Goal: Transaction & Acquisition: Book appointment/travel/reservation

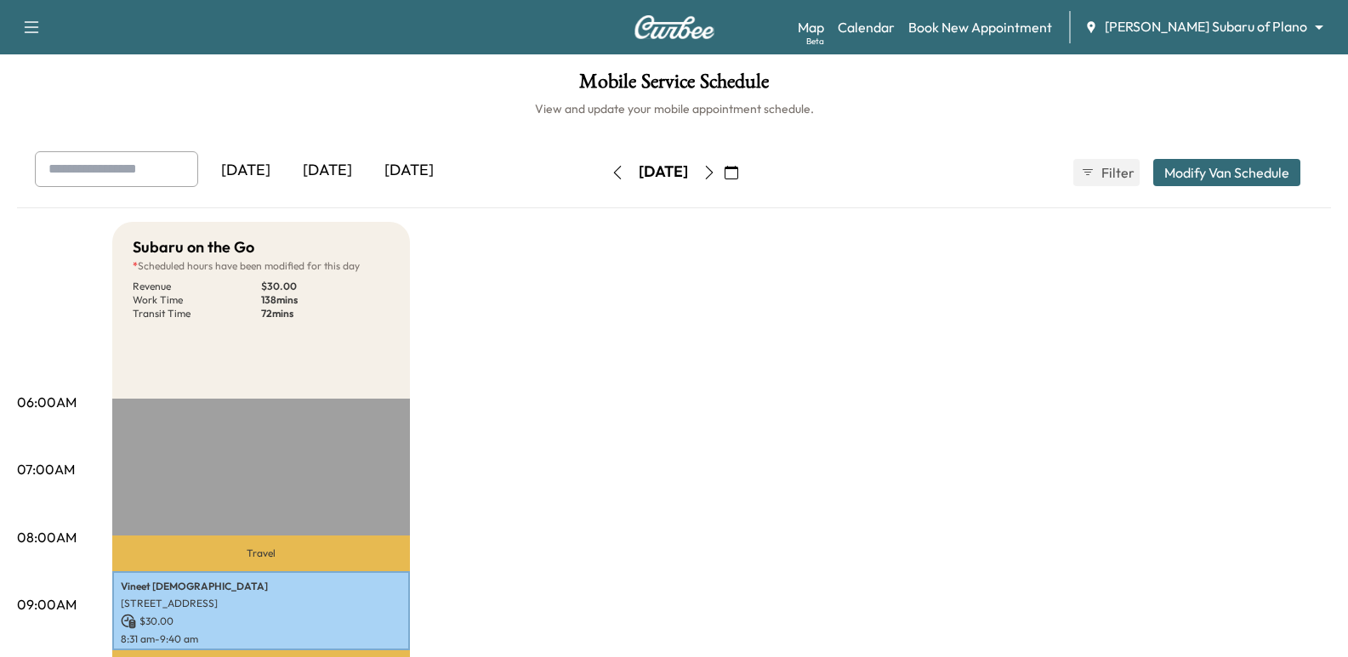
click at [1038, 13] on div "Map Beta Calendar Book New Appointment [PERSON_NAME] Subaru of Plano ******** ​" at bounding box center [1066, 27] width 537 height 32
click at [1054, 38] on div "Map Beta Calendar Book New Appointment [PERSON_NAME] Subaru of Plano ******** ​" at bounding box center [1066, 27] width 537 height 32
click at [1049, 30] on link "Book New Appointment" at bounding box center [980, 27] width 144 height 20
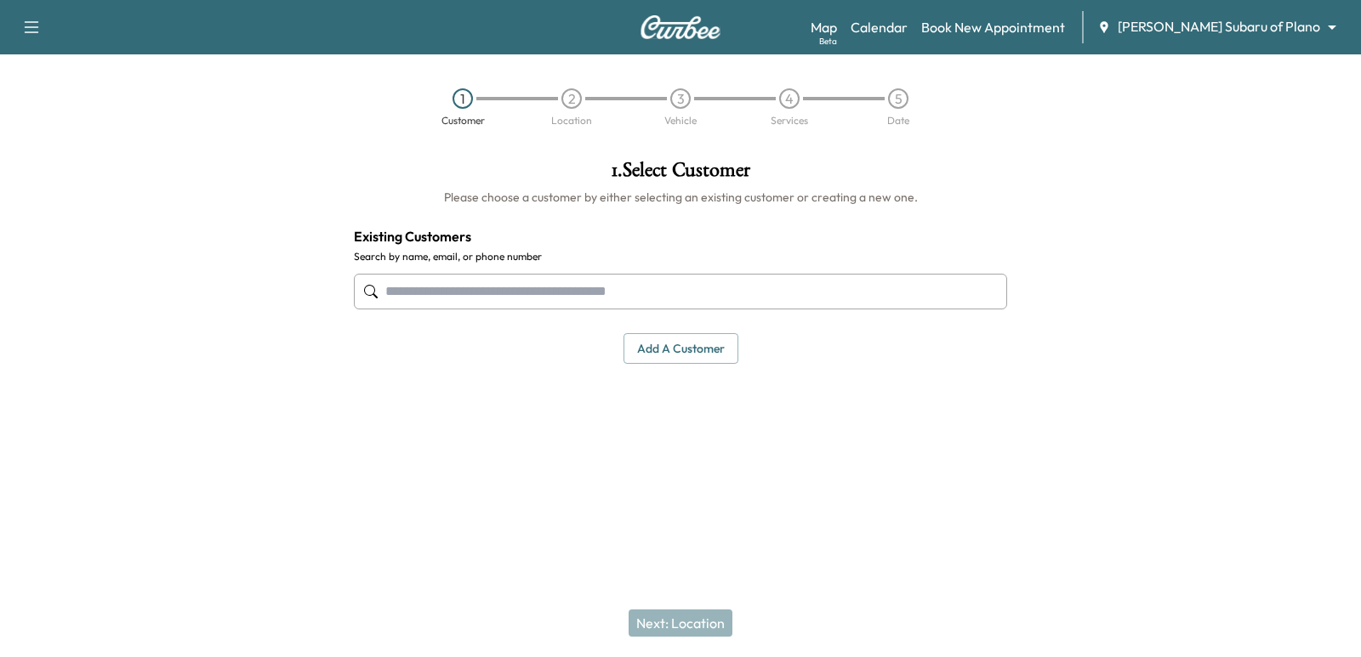
click at [766, 270] on div at bounding box center [680, 292] width 653 height 56
click at [770, 284] on input "text" at bounding box center [680, 292] width 653 height 36
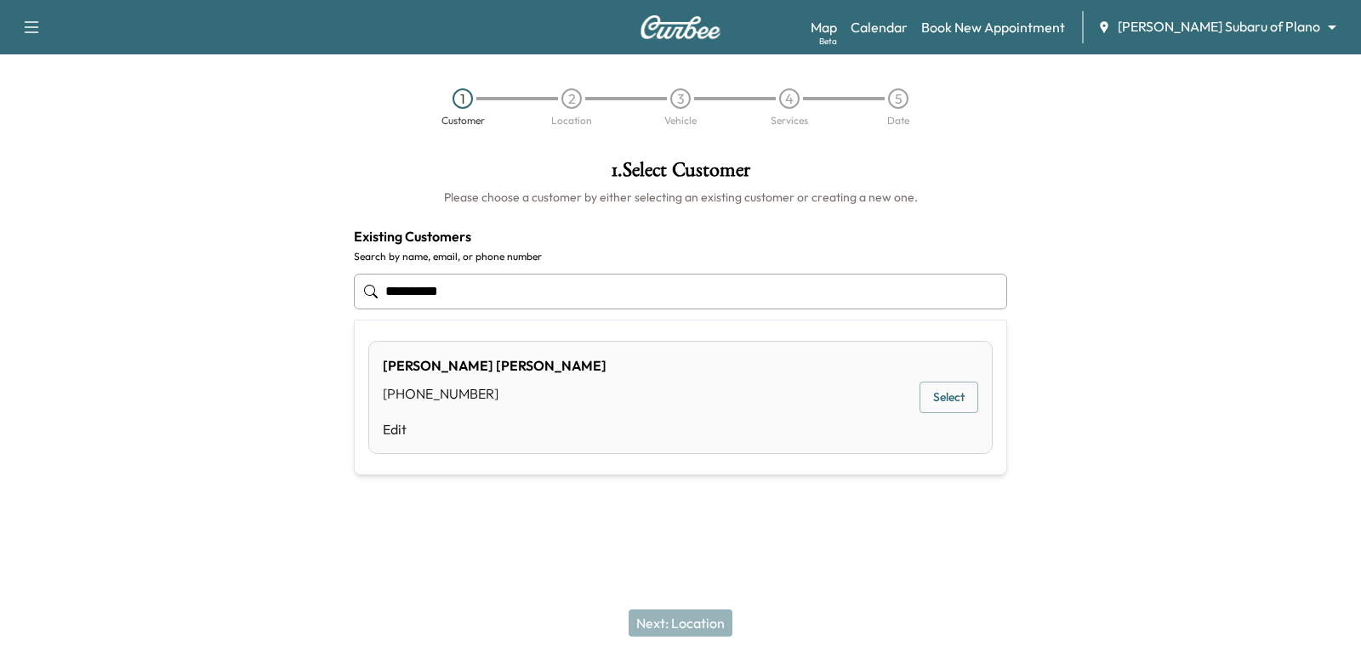
click at [968, 406] on button "Select" at bounding box center [948, 397] width 59 height 31
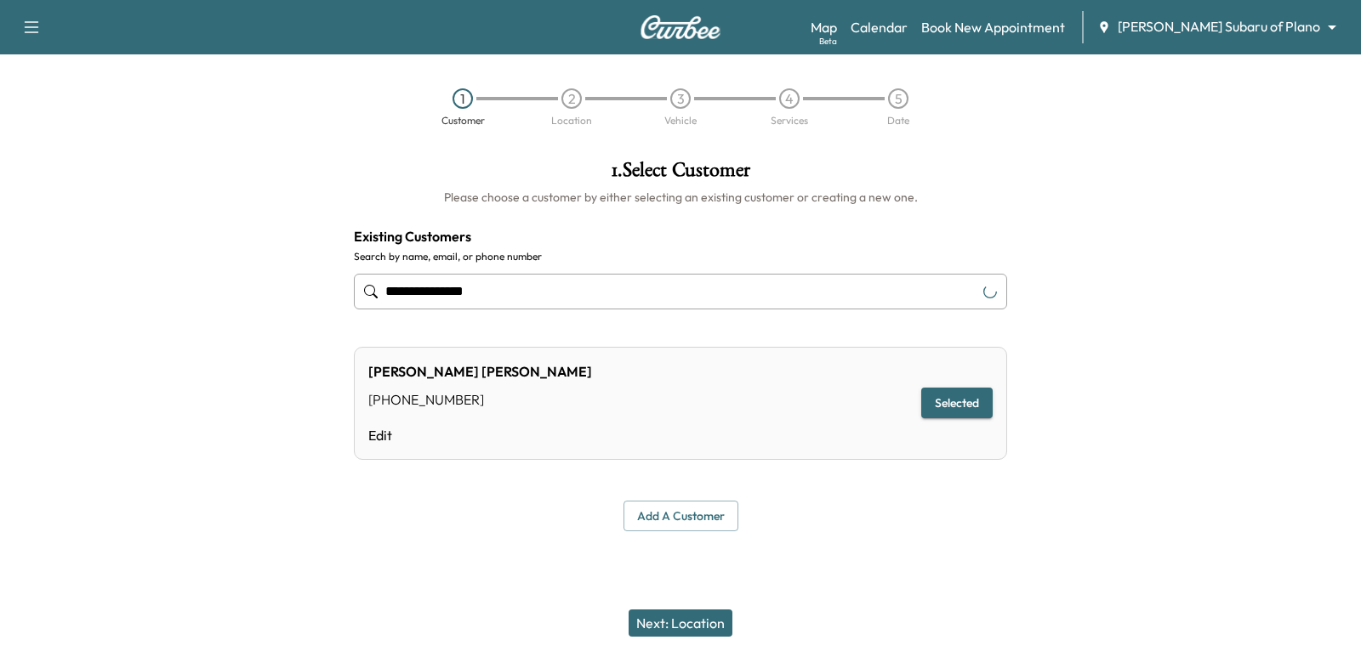
type input "**********"
click at [704, 510] on button "Add a customer" at bounding box center [680, 516] width 115 height 31
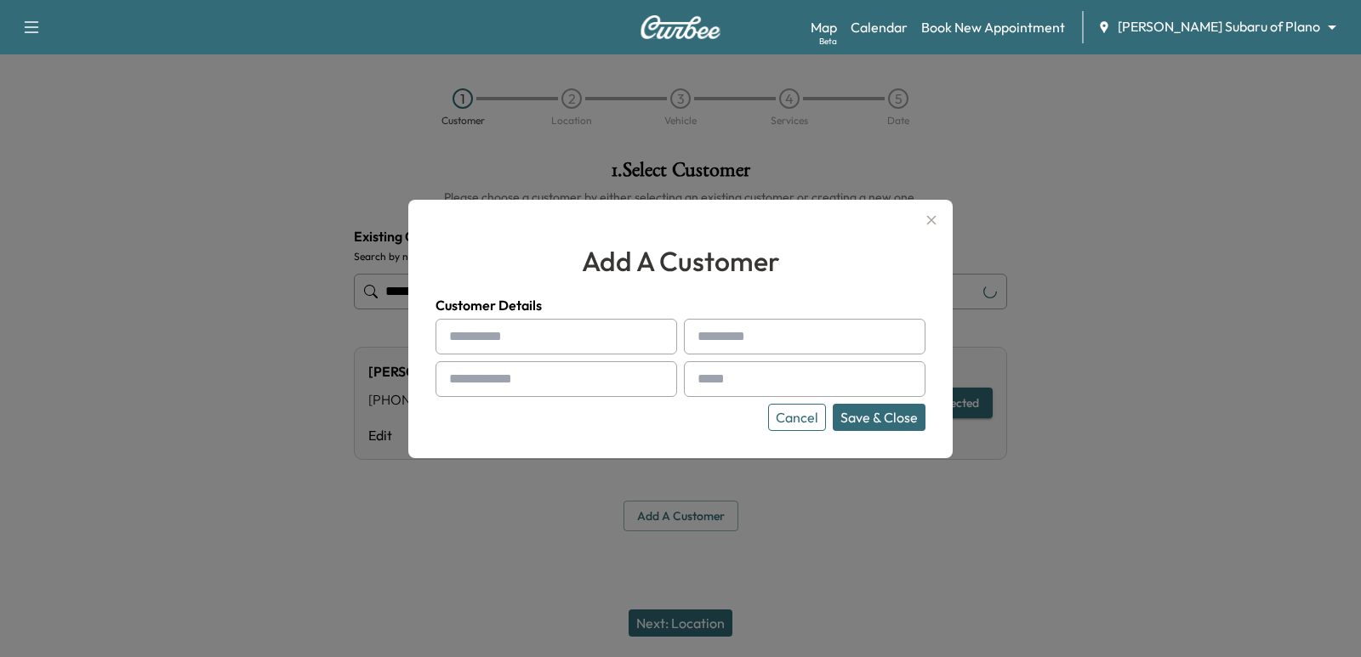
click at [543, 344] on input "text" at bounding box center [556, 337] width 242 height 36
type input "*****"
type input "**********"
click at [693, 385] on div at bounding box center [701, 379] width 20 height 20
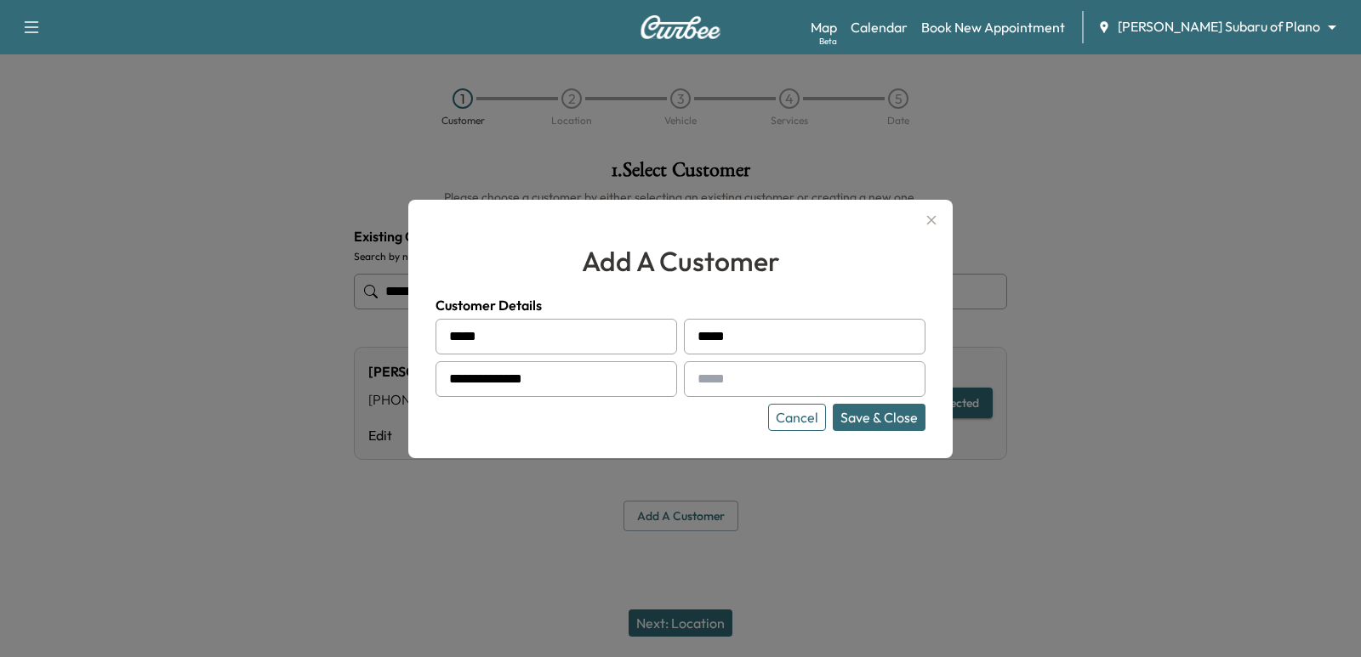
click at [829, 371] on input "text" at bounding box center [805, 379] width 242 height 36
type input "**********"
click at [838, 421] on button "Save & Close" at bounding box center [879, 417] width 93 height 27
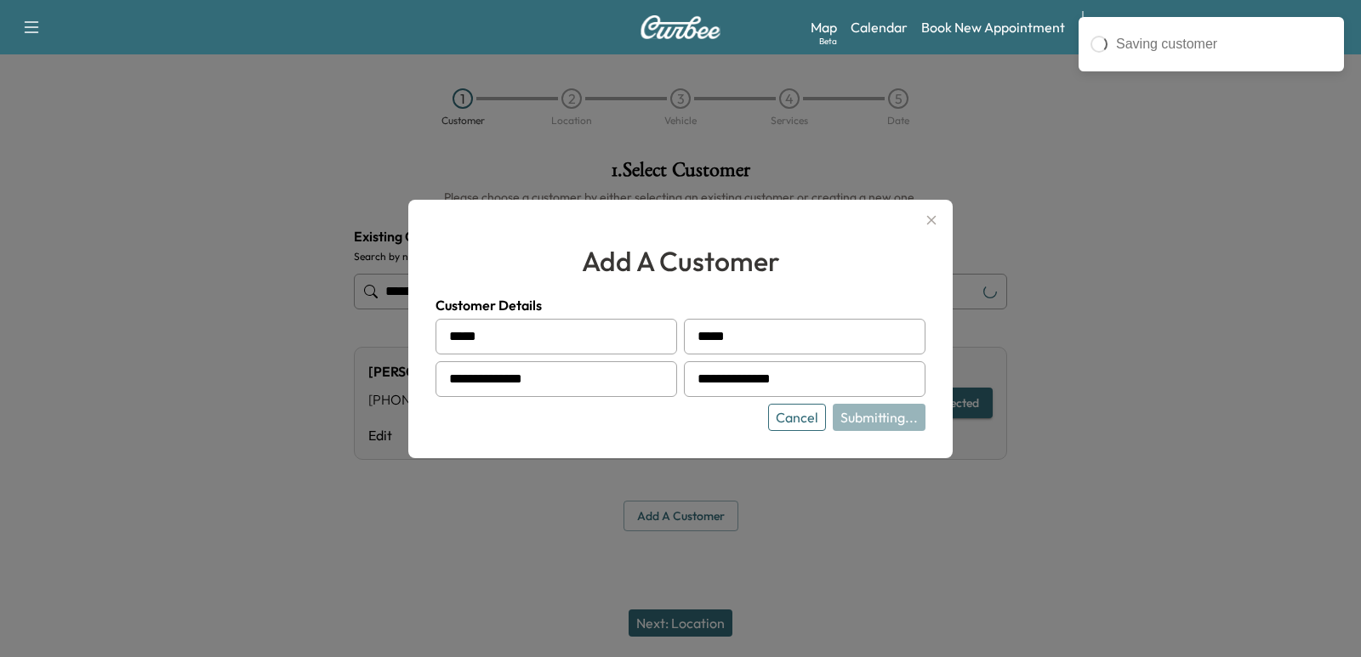
type input "**********"
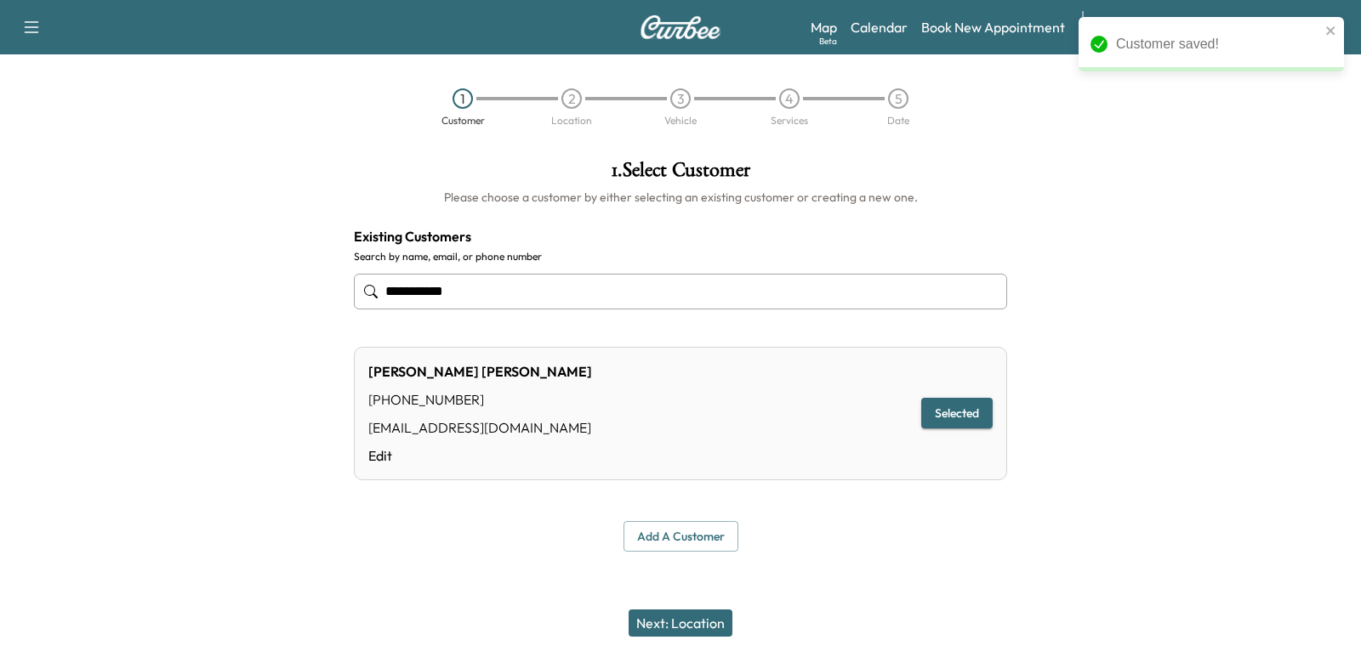
click at [704, 623] on button "Next: Location" at bounding box center [680, 623] width 104 height 27
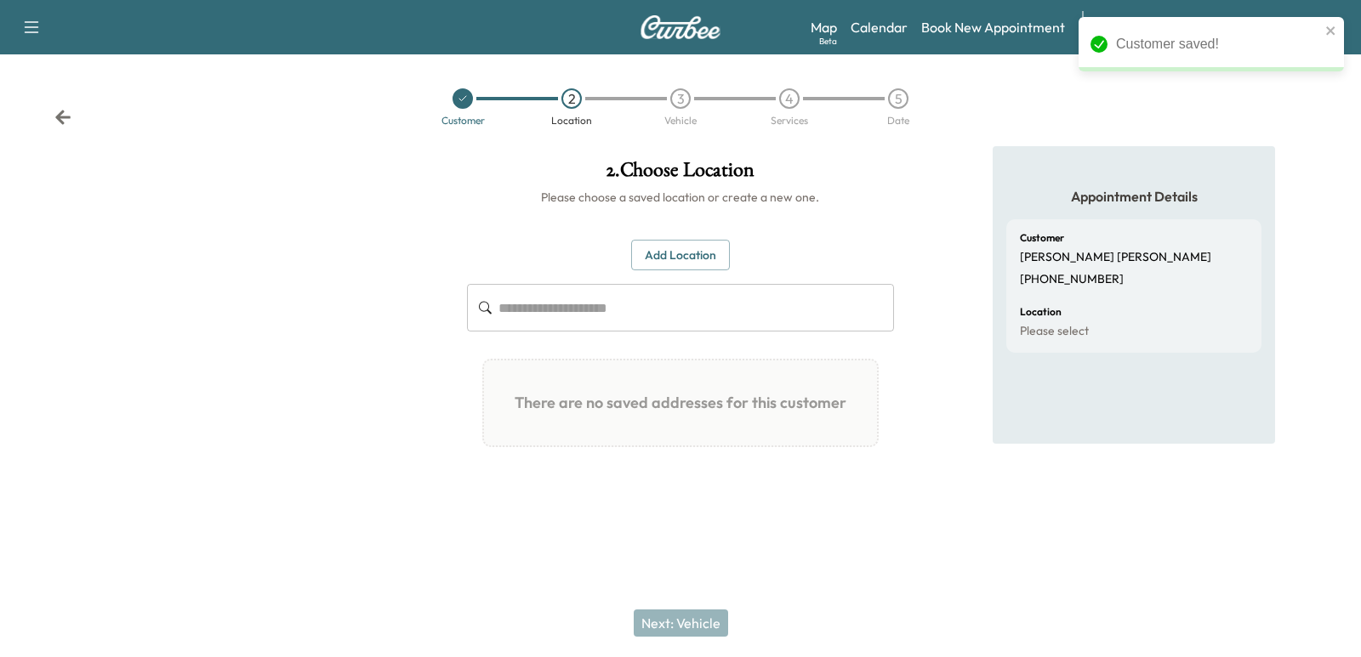
click at [664, 240] on button "Add Location" at bounding box center [680, 255] width 99 height 31
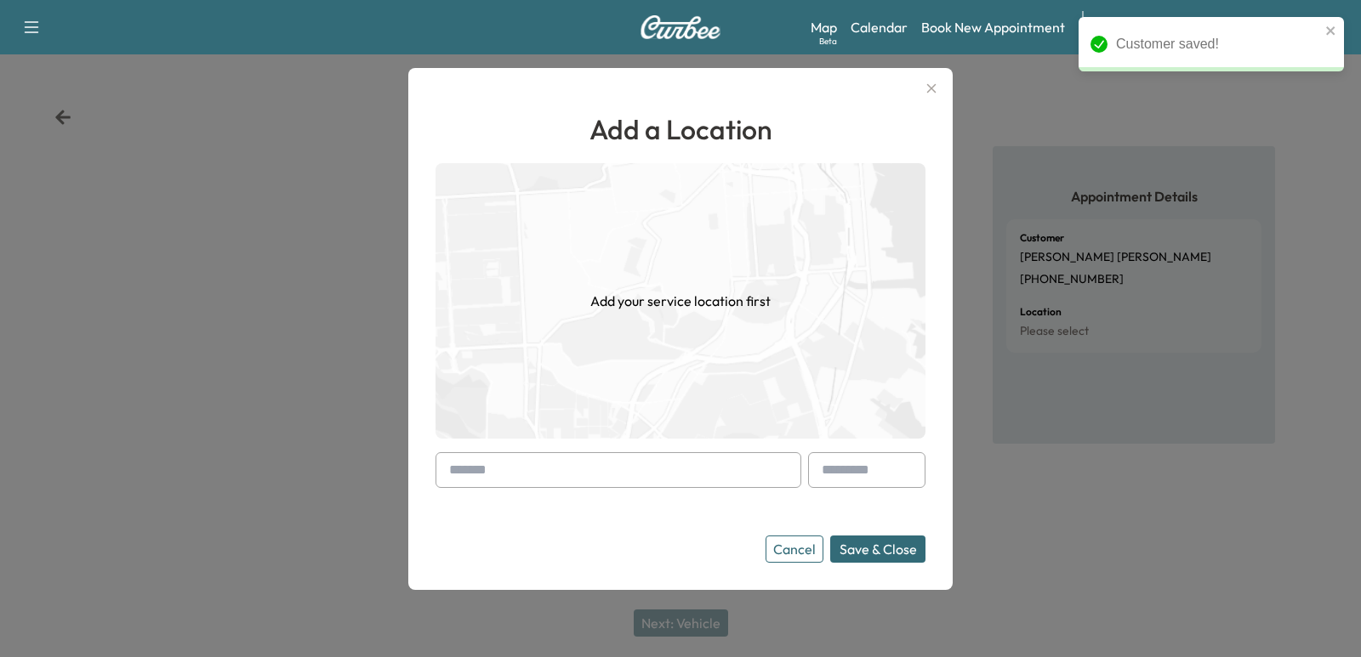
click at [643, 453] on input "text" at bounding box center [618, 470] width 366 height 36
click at [702, 485] on input "text" at bounding box center [618, 470] width 366 height 36
paste input "**********"
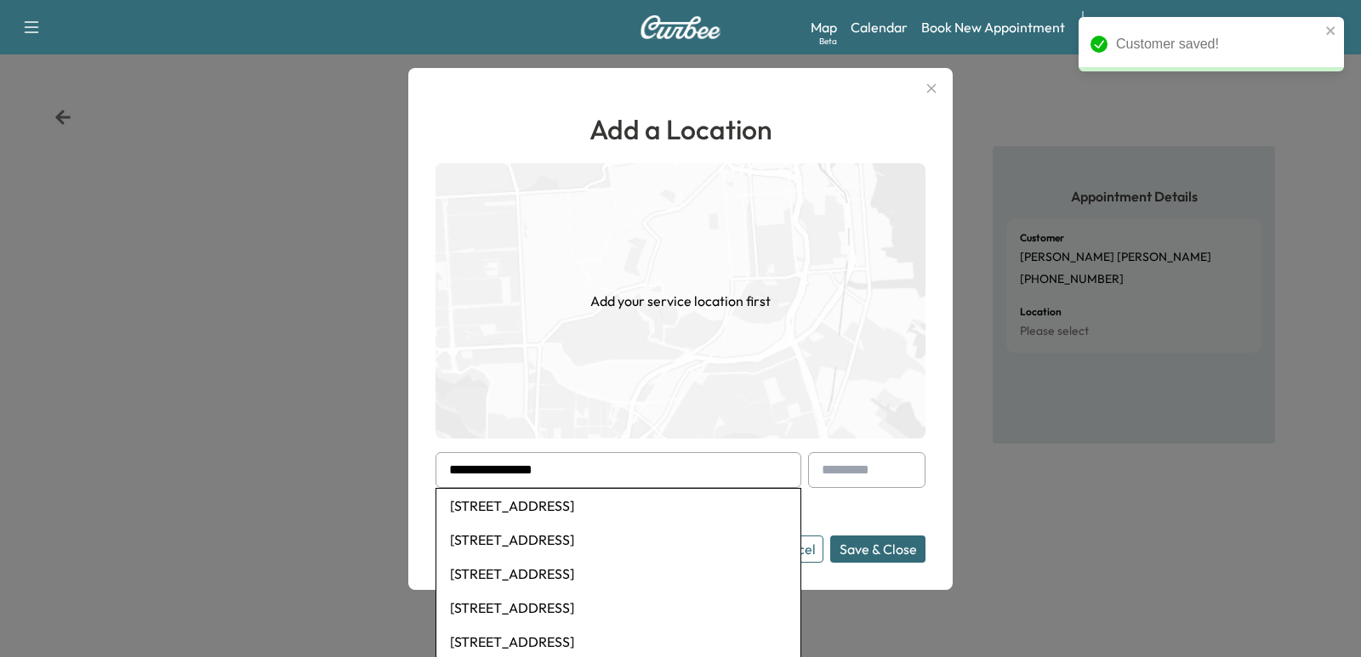
click at [684, 514] on li "[STREET_ADDRESS]" at bounding box center [618, 506] width 364 height 34
type input "**********"
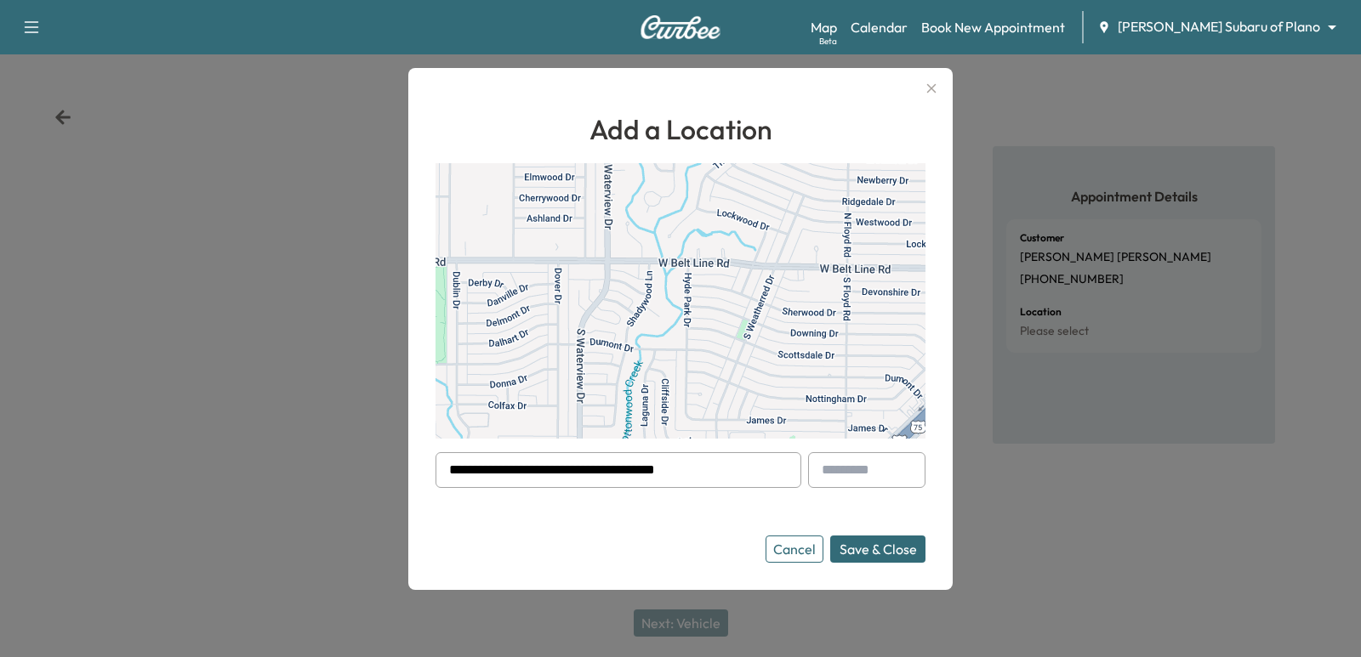
click at [867, 544] on button "Save & Close" at bounding box center [877, 549] width 95 height 27
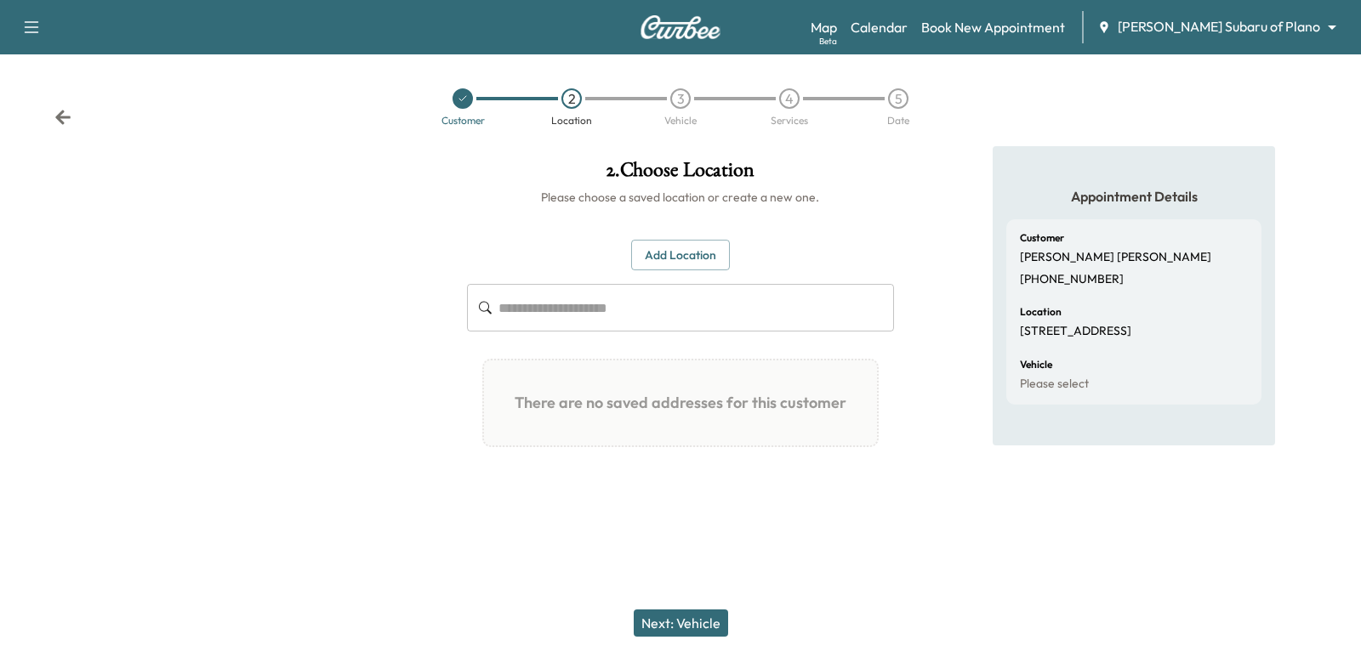
click at [722, 633] on button "Next: Vehicle" at bounding box center [681, 623] width 94 height 27
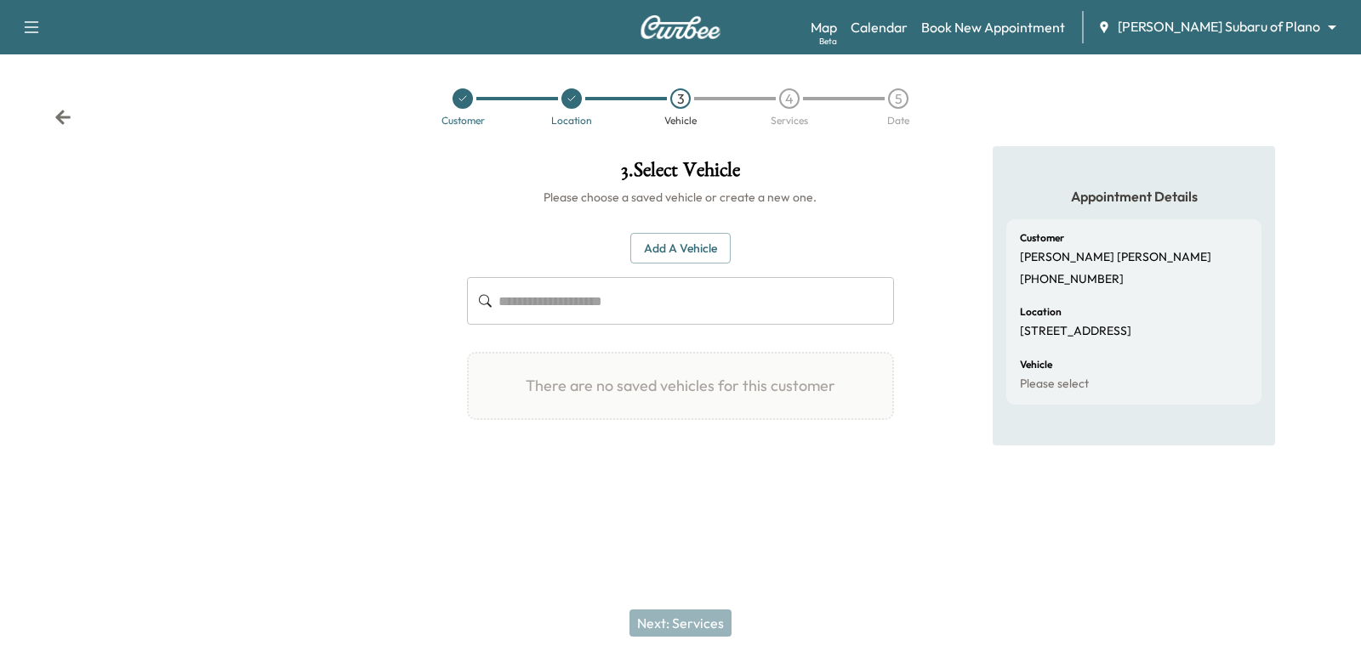
click at [701, 633] on div "Next: Services" at bounding box center [680, 623] width 1361 height 68
click at [685, 249] on button "Add a Vehicle" at bounding box center [680, 248] width 100 height 31
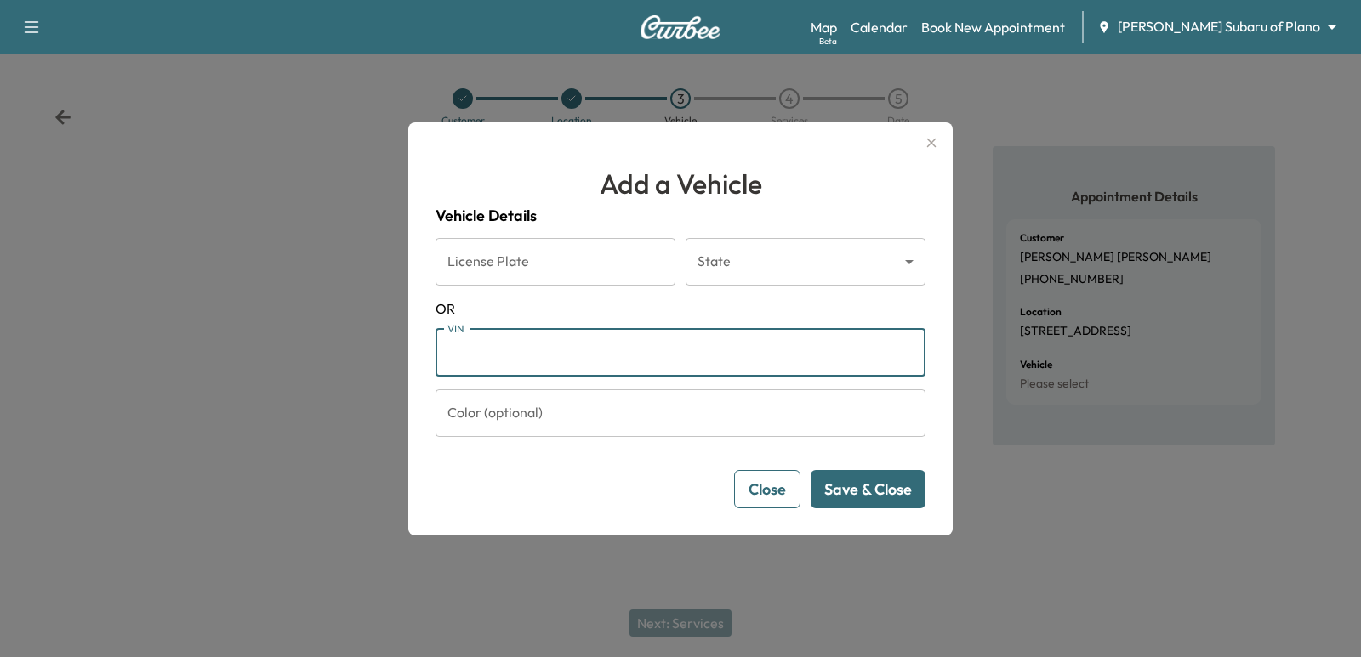
click at [720, 354] on input "VIN" at bounding box center [680, 353] width 490 height 48
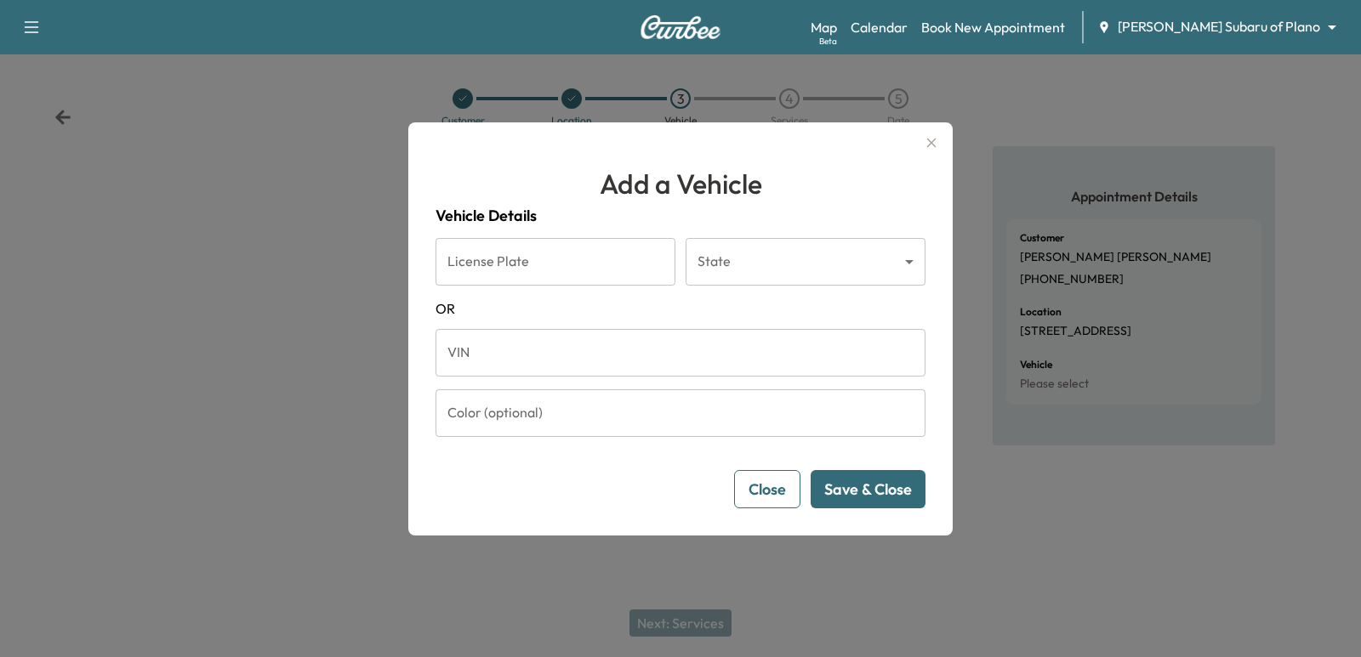
click at [760, 360] on input "VIN" at bounding box center [680, 353] width 490 height 48
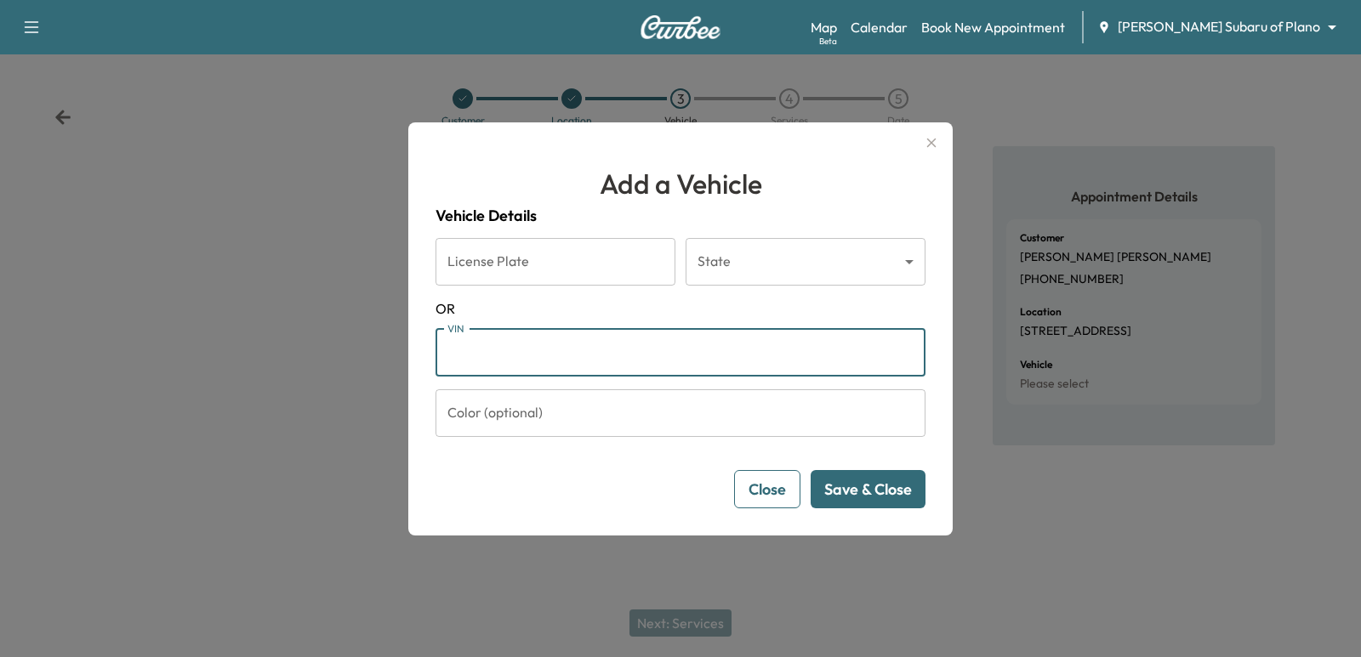
paste input "**********"
type input "**********"
click at [928, 480] on div "**********" at bounding box center [680, 328] width 544 height 413
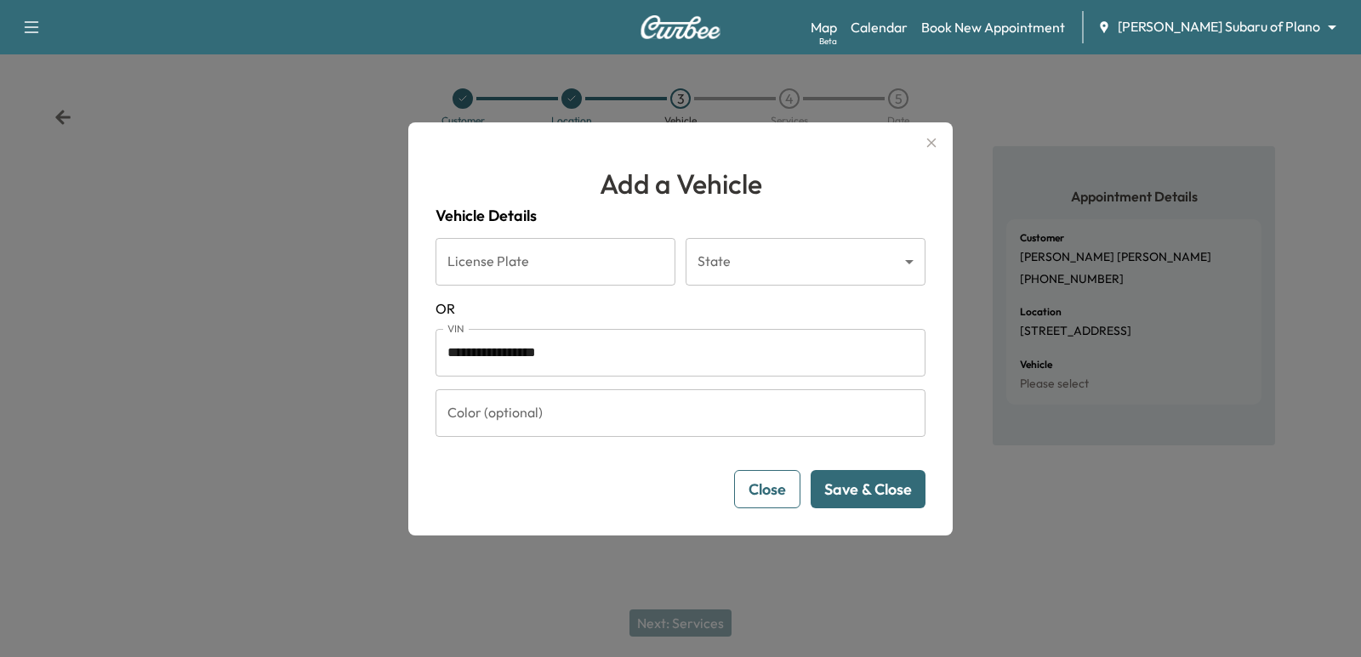
click at [892, 480] on button "Save & Close" at bounding box center [867, 489] width 115 height 38
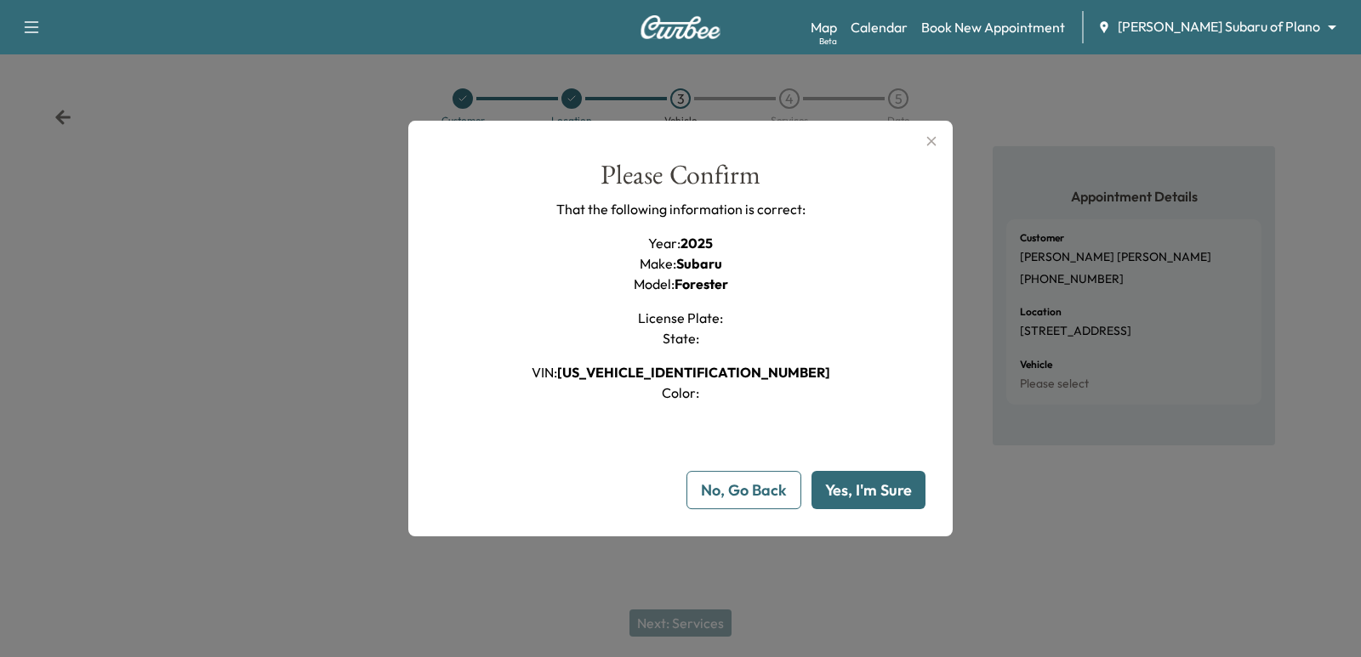
click at [892, 480] on button "Yes, I'm Sure" at bounding box center [868, 490] width 114 height 38
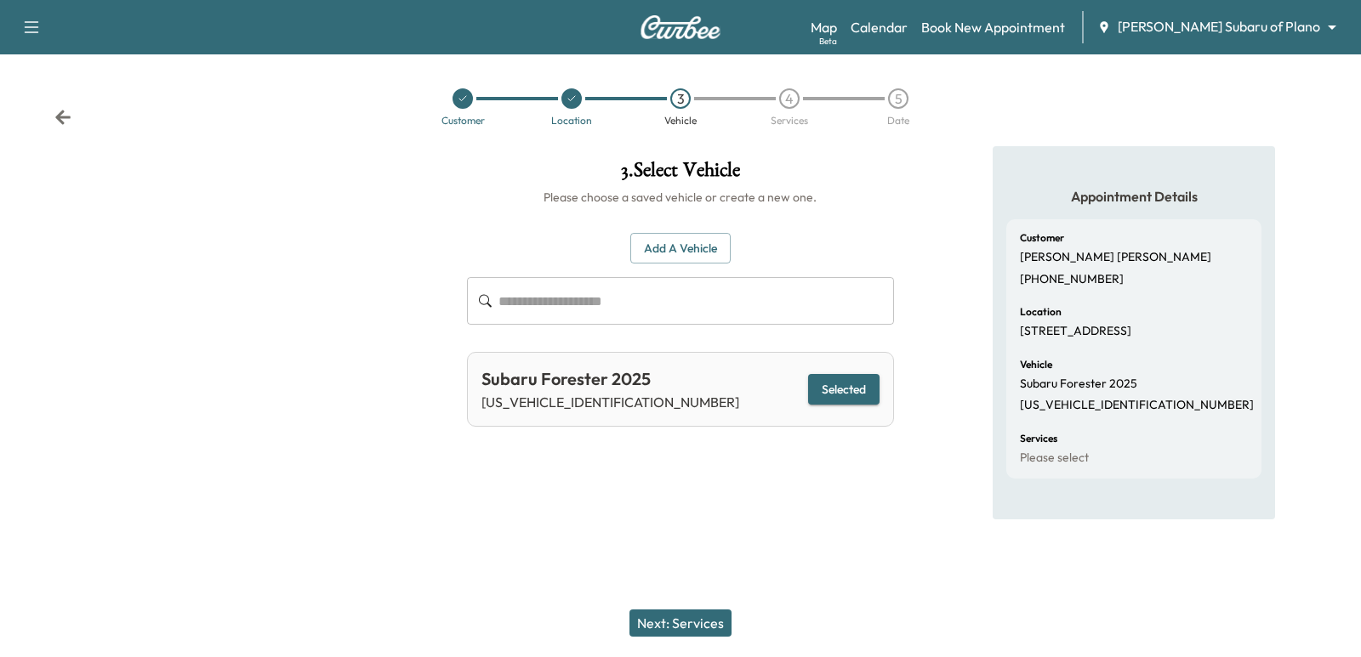
click at [714, 617] on button "Next: Services" at bounding box center [680, 623] width 102 height 27
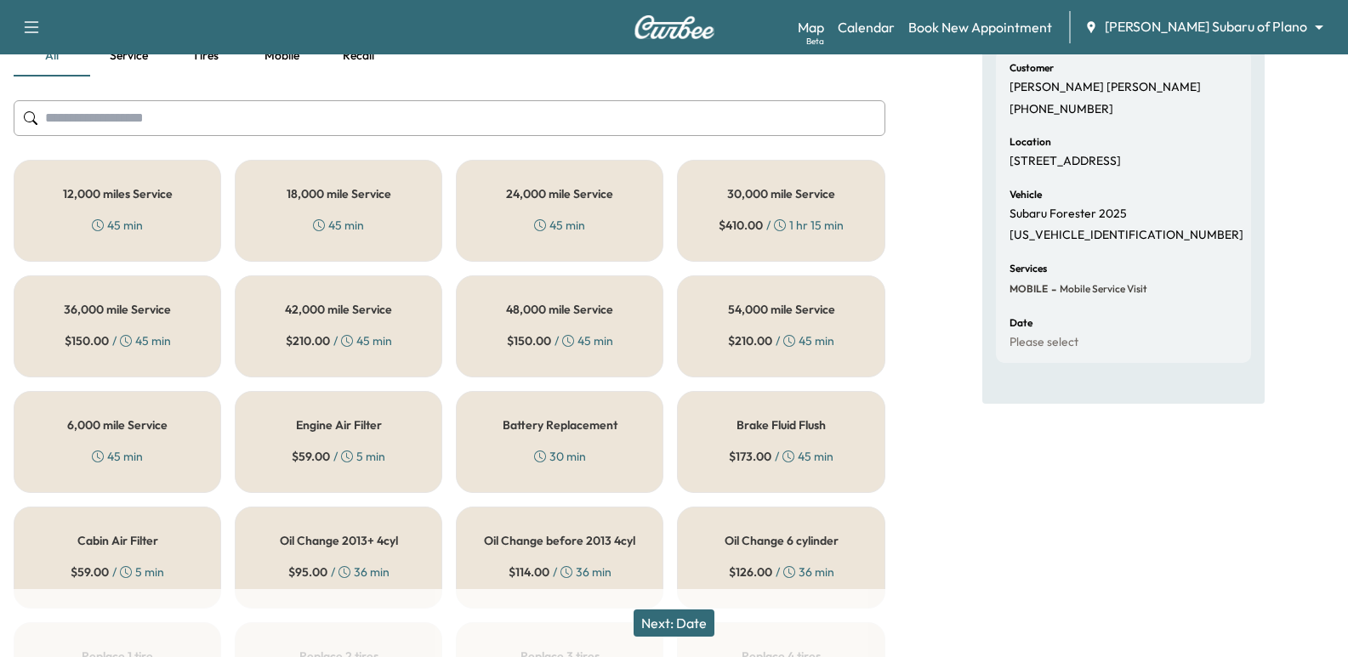
scroll to position [255, 0]
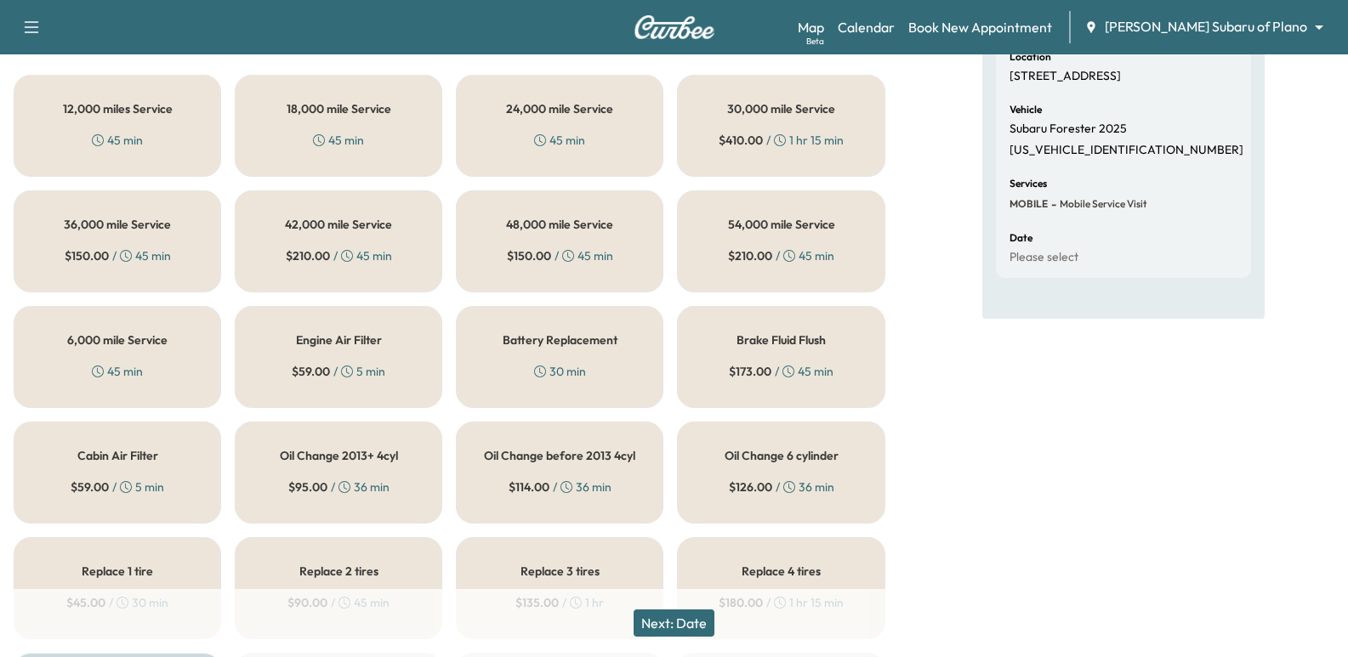
click at [186, 385] on div "6,000 mile Service 45 min" at bounding box center [118, 357] width 208 height 102
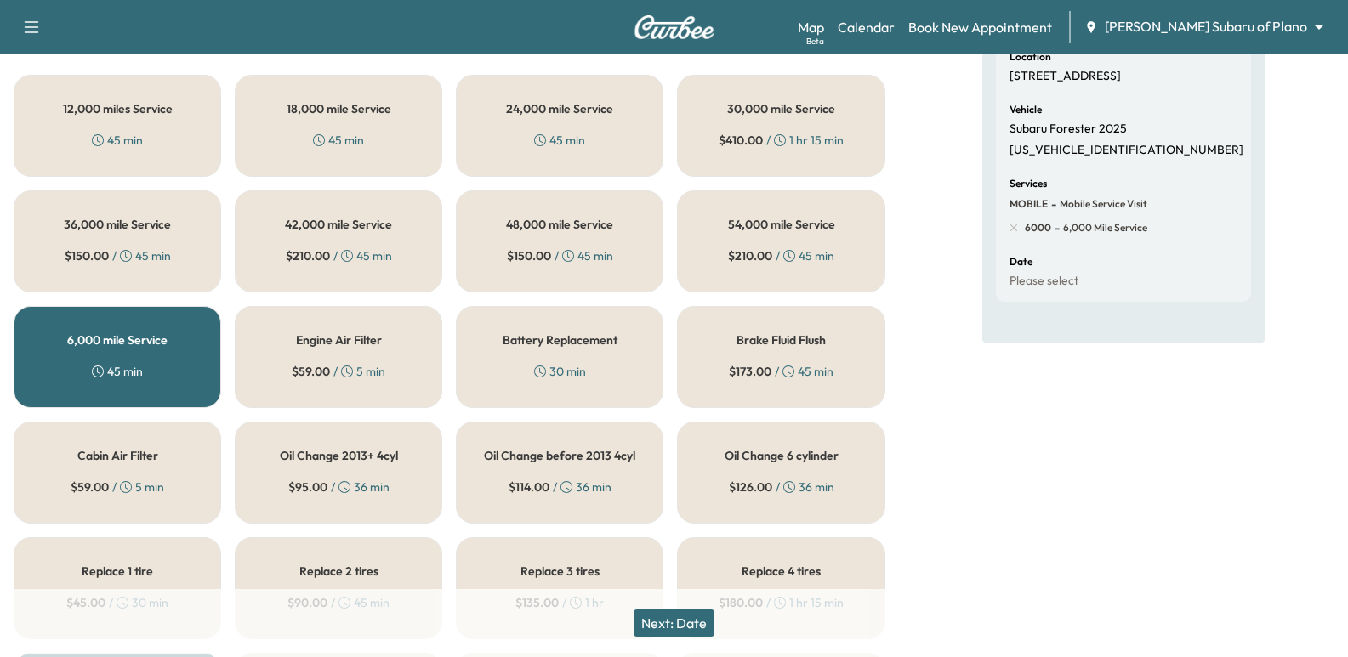
click at [682, 619] on button "Next: Date" at bounding box center [674, 623] width 81 height 27
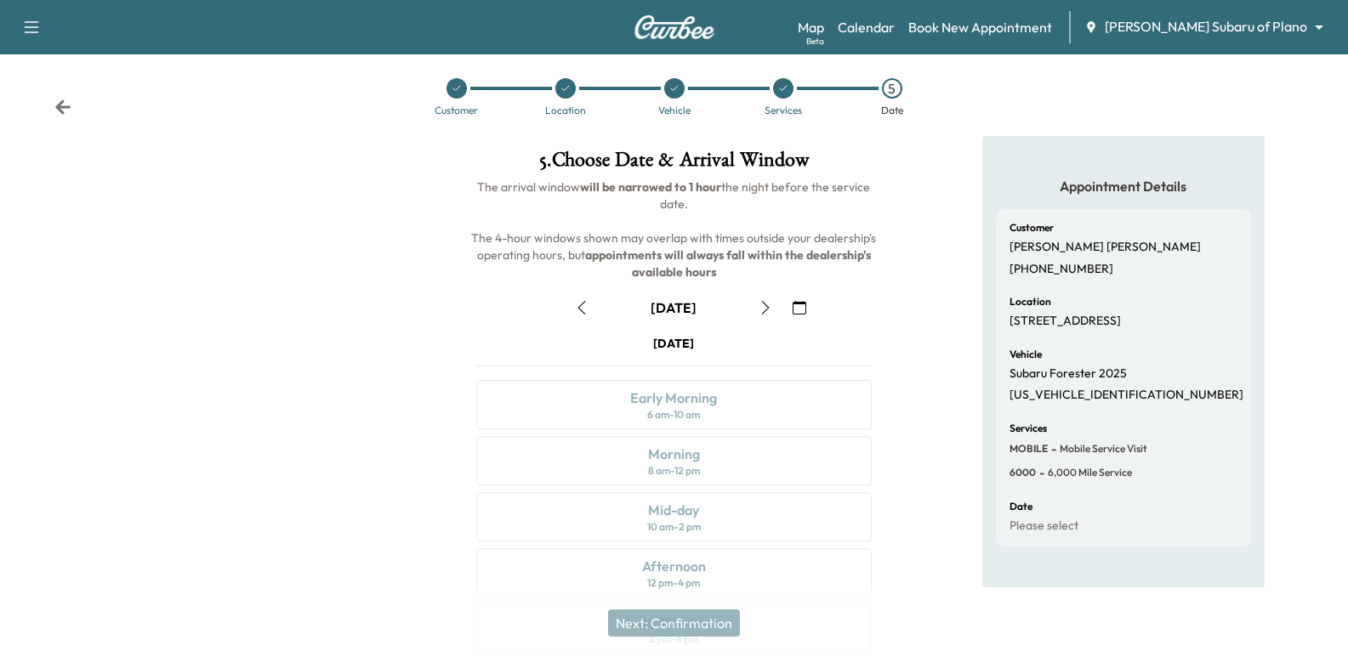
scroll to position [194, 0]
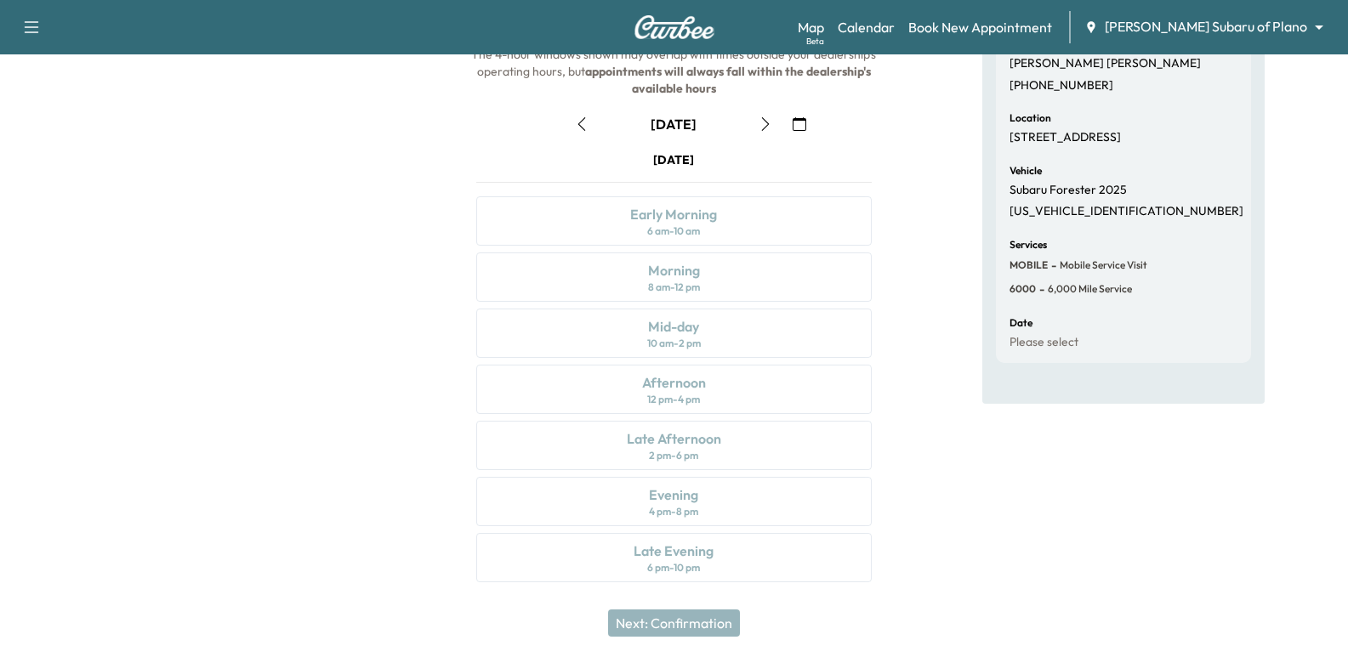
click at [793, 133] on button "button" at bounding box center [799, 124] width 29 height 27
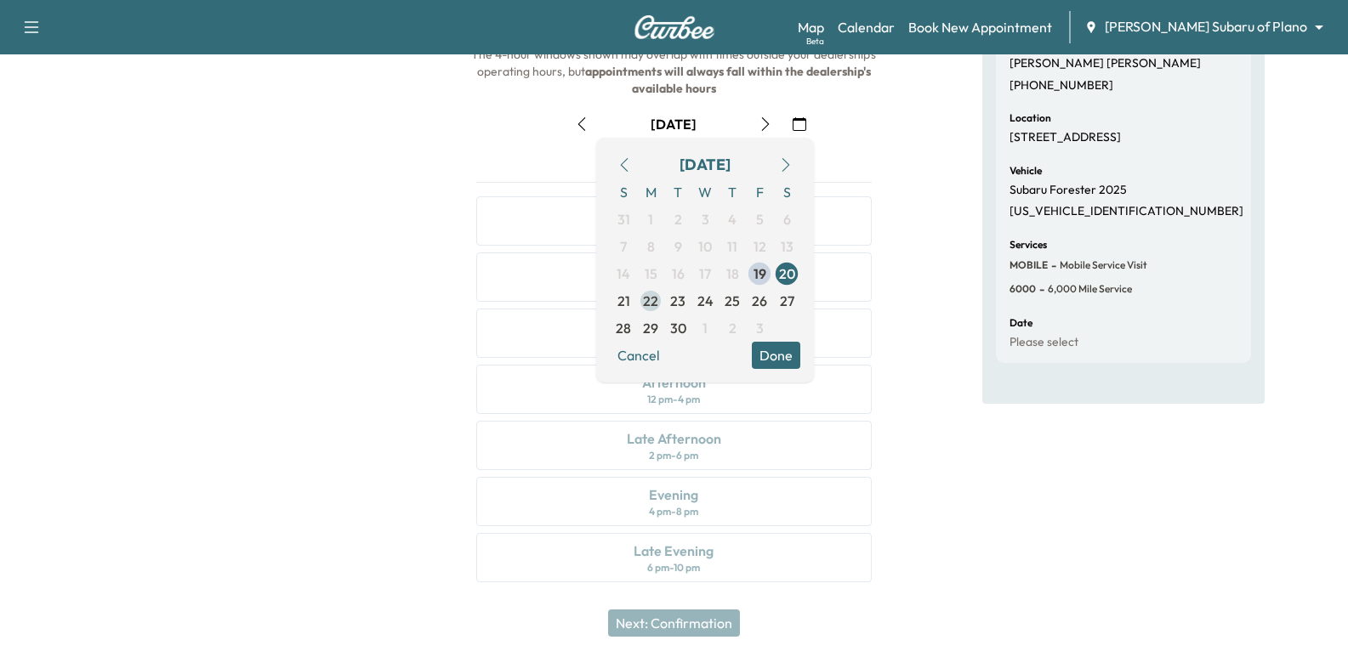
click at [642, 300] on span "22" at bounding box center [650, 300] width 27 height 27
click at [942, 189] on div "Appointment Details Customer [PERSON_NAME] [PHONE_NUMBER] Location [STREET_ADDR…" at bounding box center [1123, 277] width 449 height 651
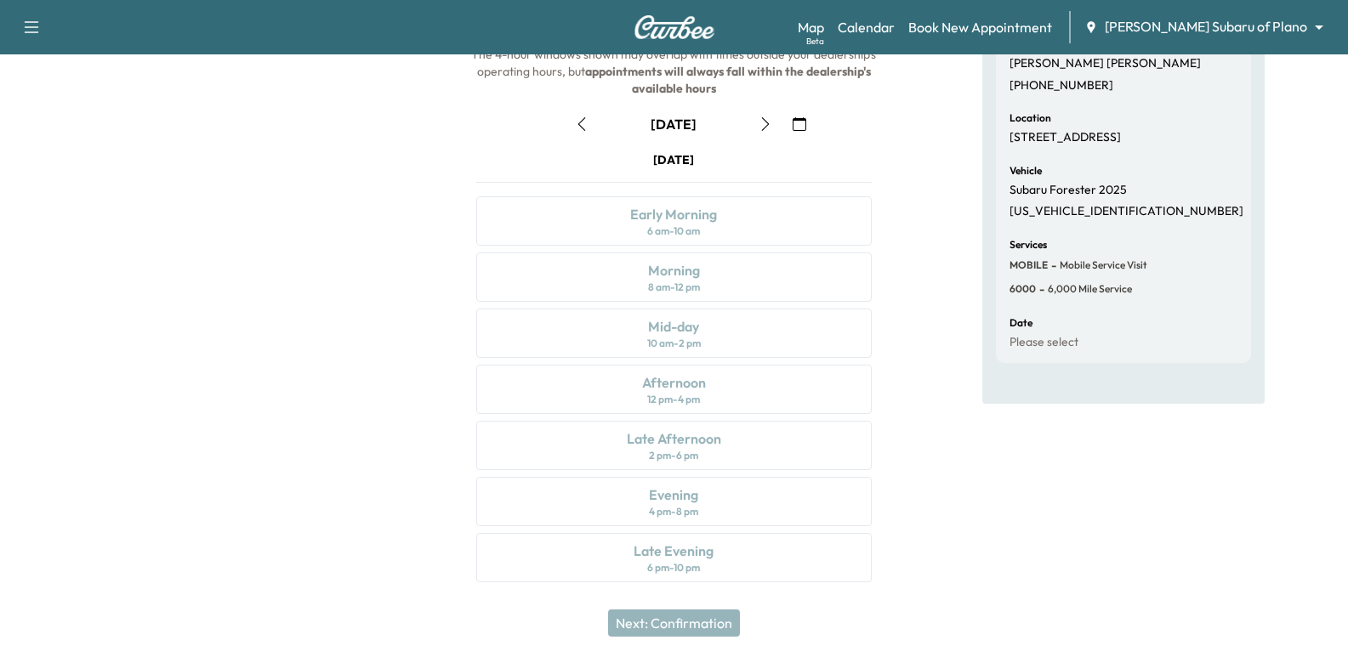
click at [791, 123] on button "button" at bounding box center [799, 124] width 29 height 27
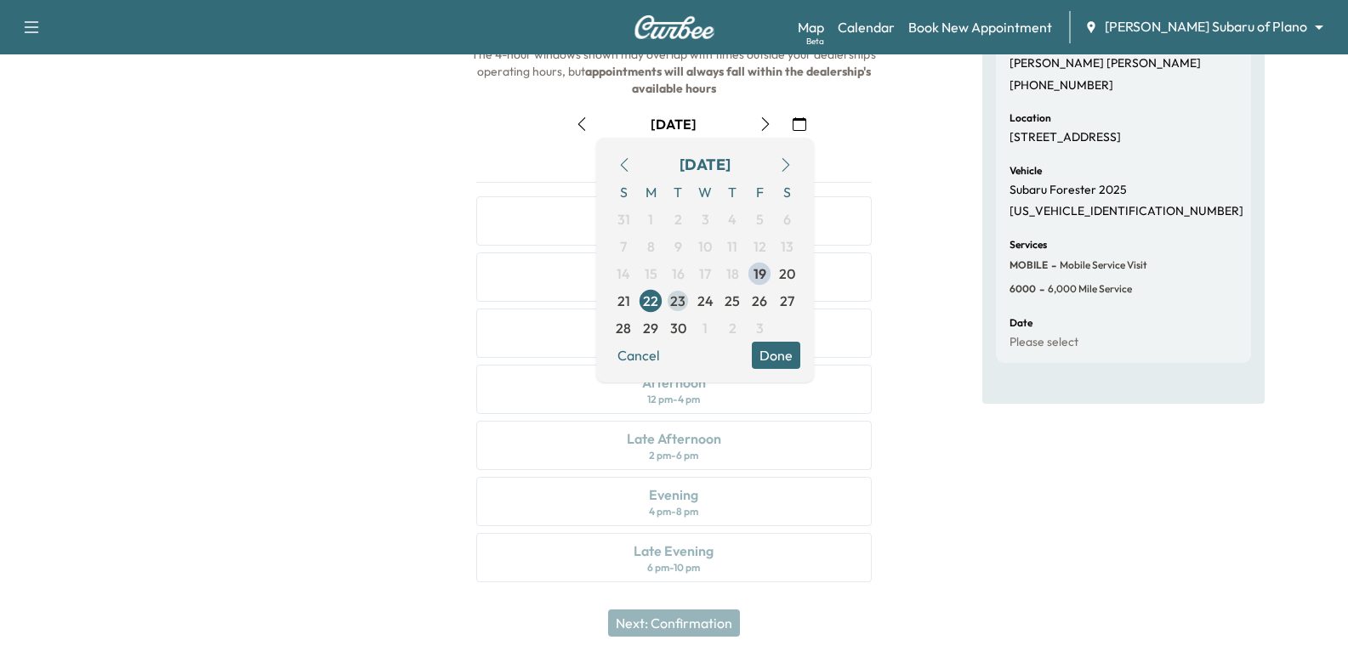
click at [677, 298] on span "23" at bounding box center [677, 301] width 15 height 20
click at [879, 220] on div "[DATE] Early Morning 6 am - 10 am Morning 8 am - 12 pm Mid-day 10 am - 2 pm Aft…" at bounding box center [674, 370] width 422 height 438
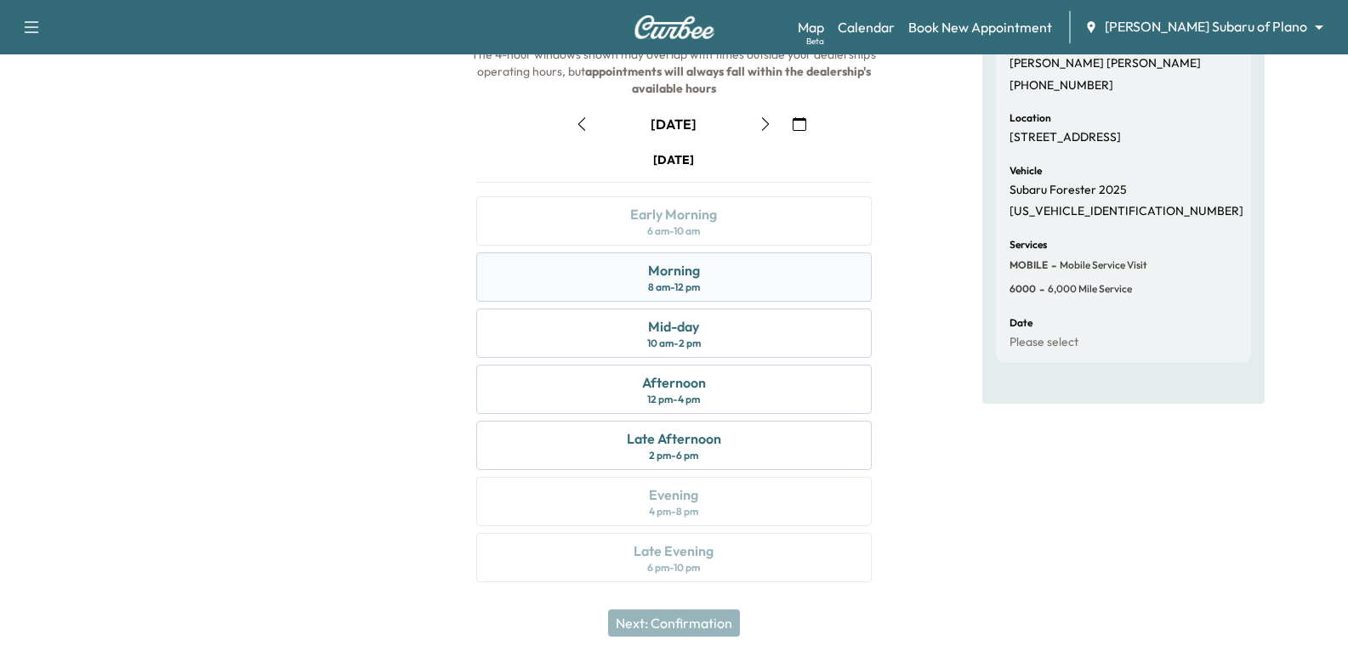
click at [725, 270] on div "Morning 8 am - 12 pm" at bounding box center [673, 277] width 395 height 49
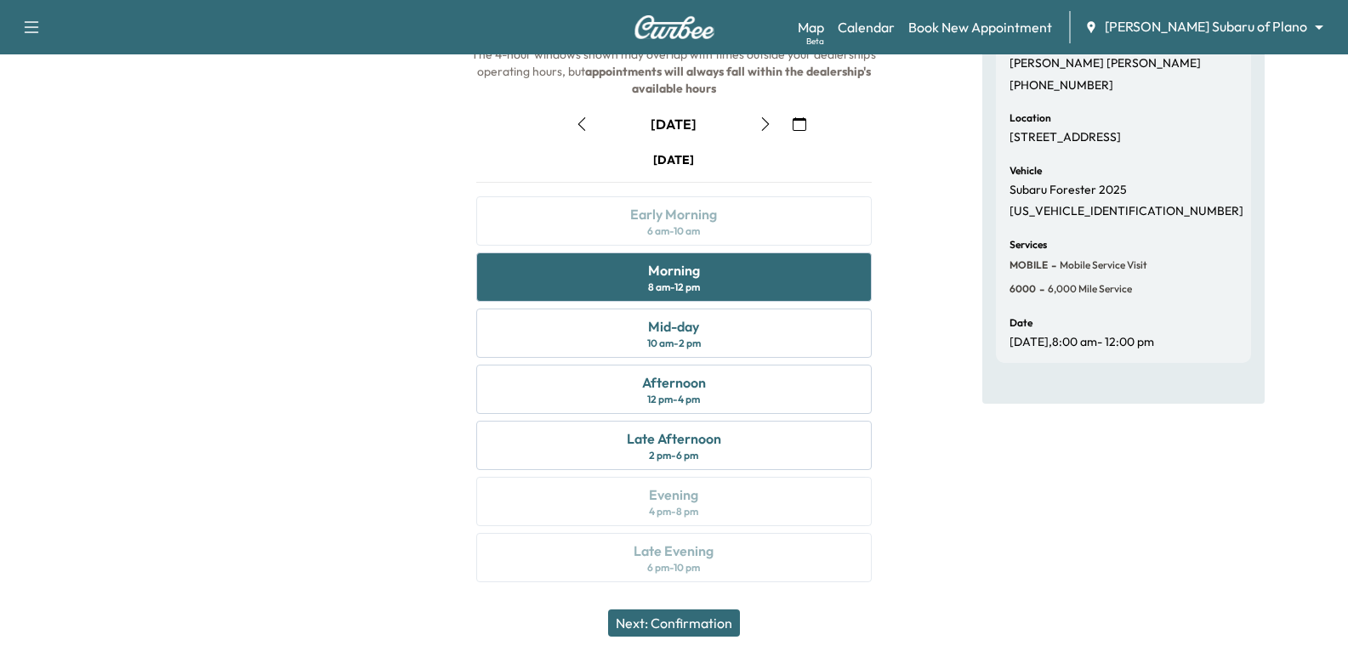
click at [327, 287] on div at bounding box center [224, 277] width 449 height 651
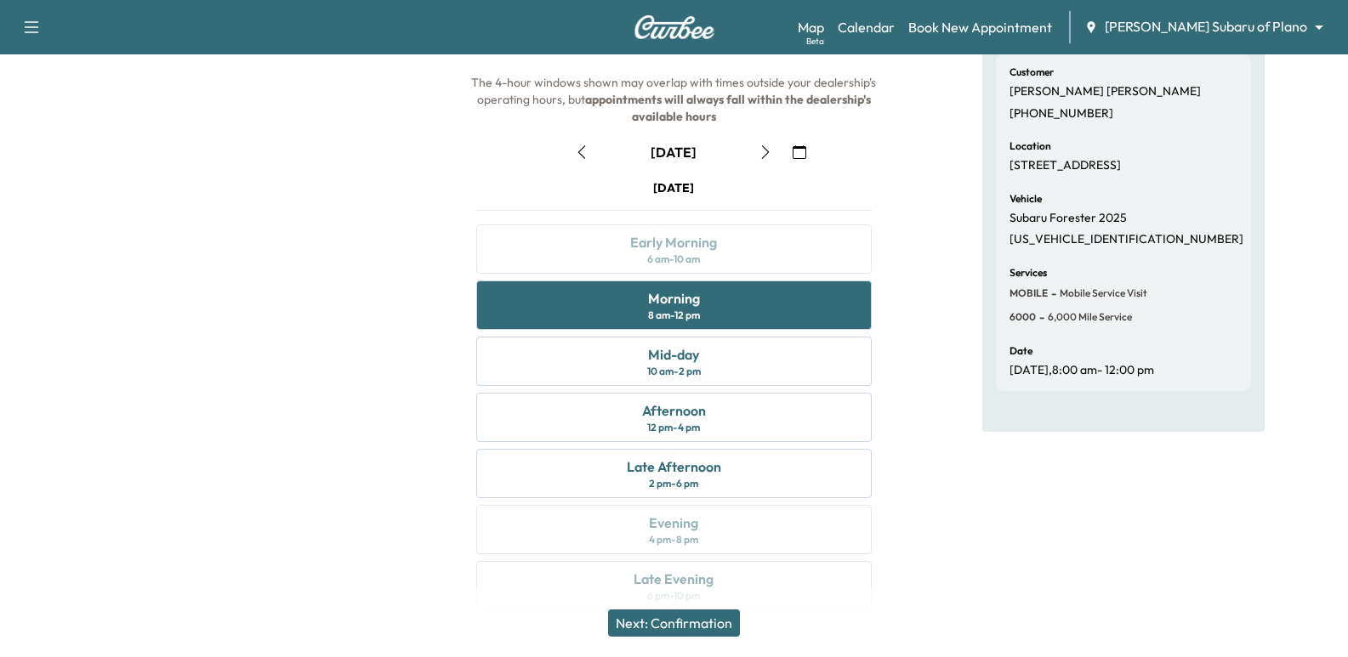
scroll to position [170, 0]
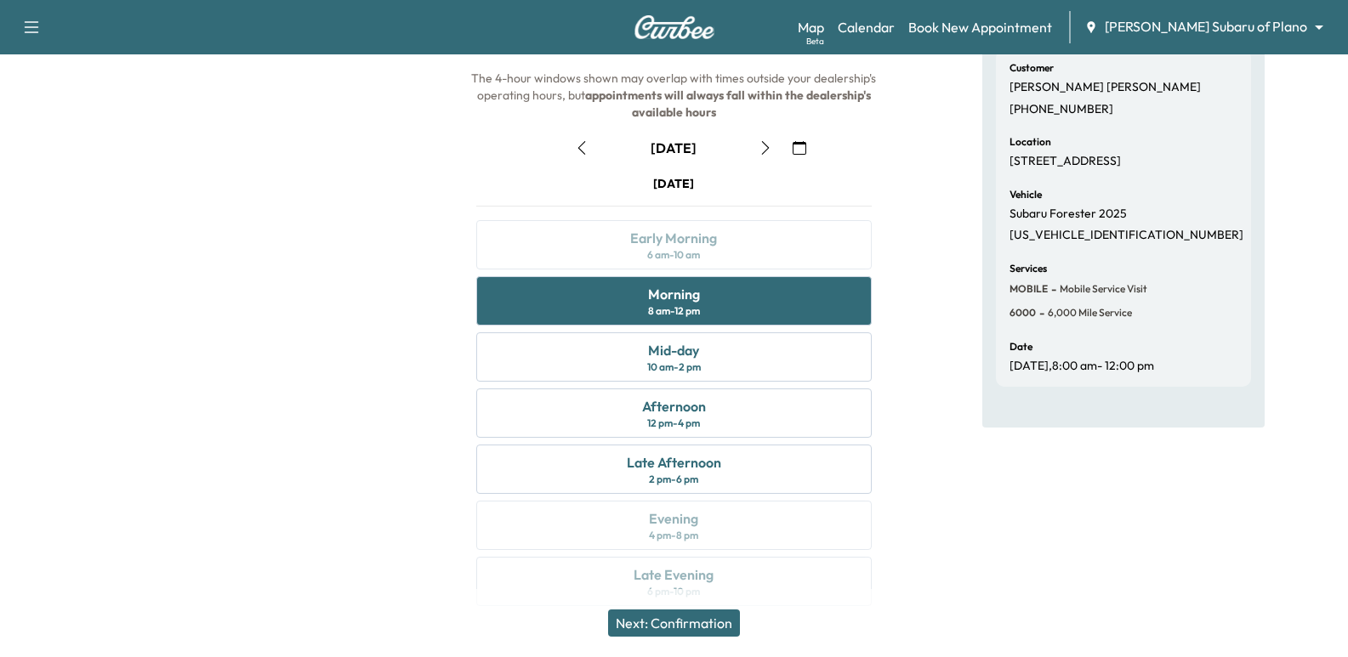
click at [363, 247] on div at bounding box center [224, 301] width 449 height 651
click at [366, 242] on div at bounding box center [224, 301] width 449 height 651
click at [379, 198] on div at bounding box center [224, 301] width 449 height 651
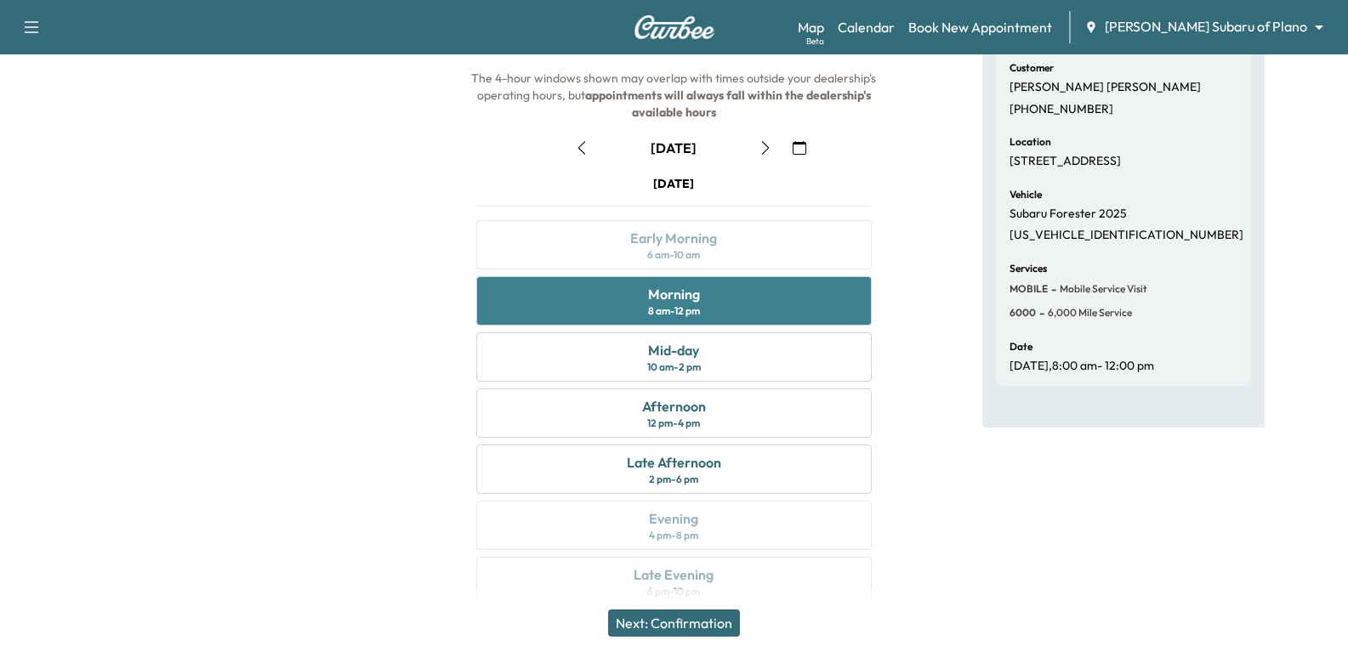
click at [617, 304] on div "Morning 8 am - 12 pm" at bounding box center [673, 300] width 395 height 49
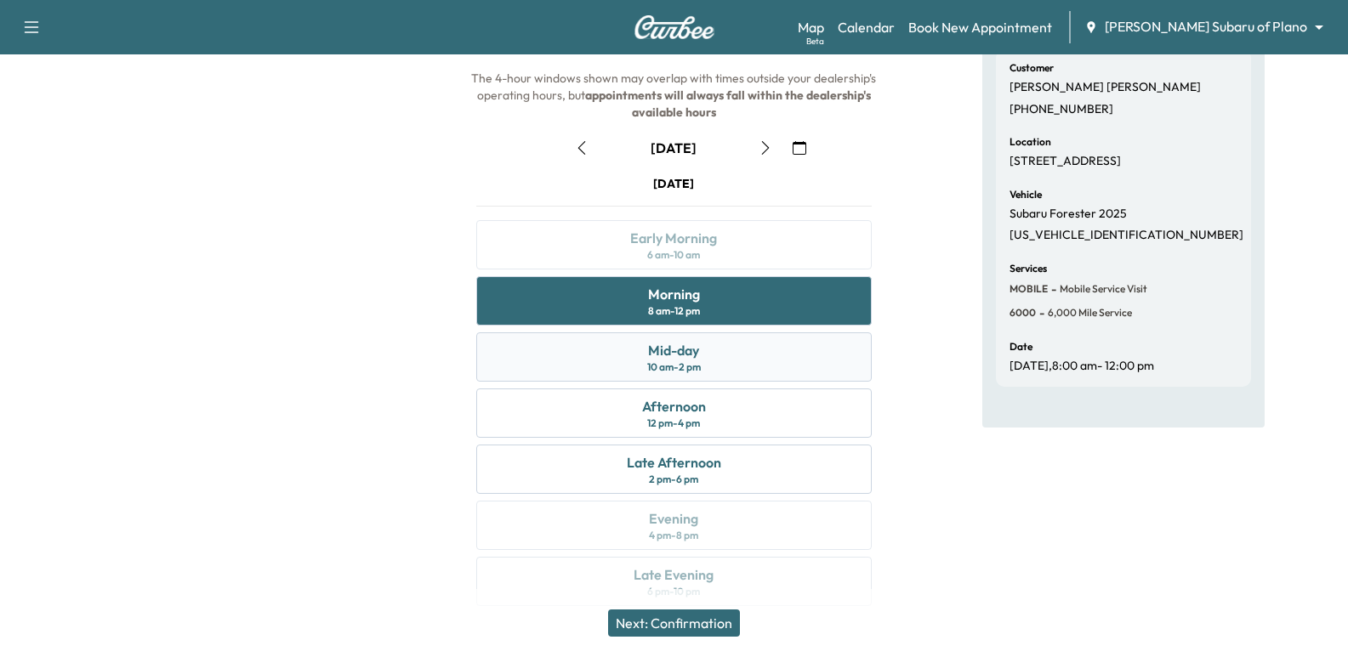
click at [643, 335] on div "Mid-day 10 am - 2 pm" at bounding box center [673, 357] width 395 height 49
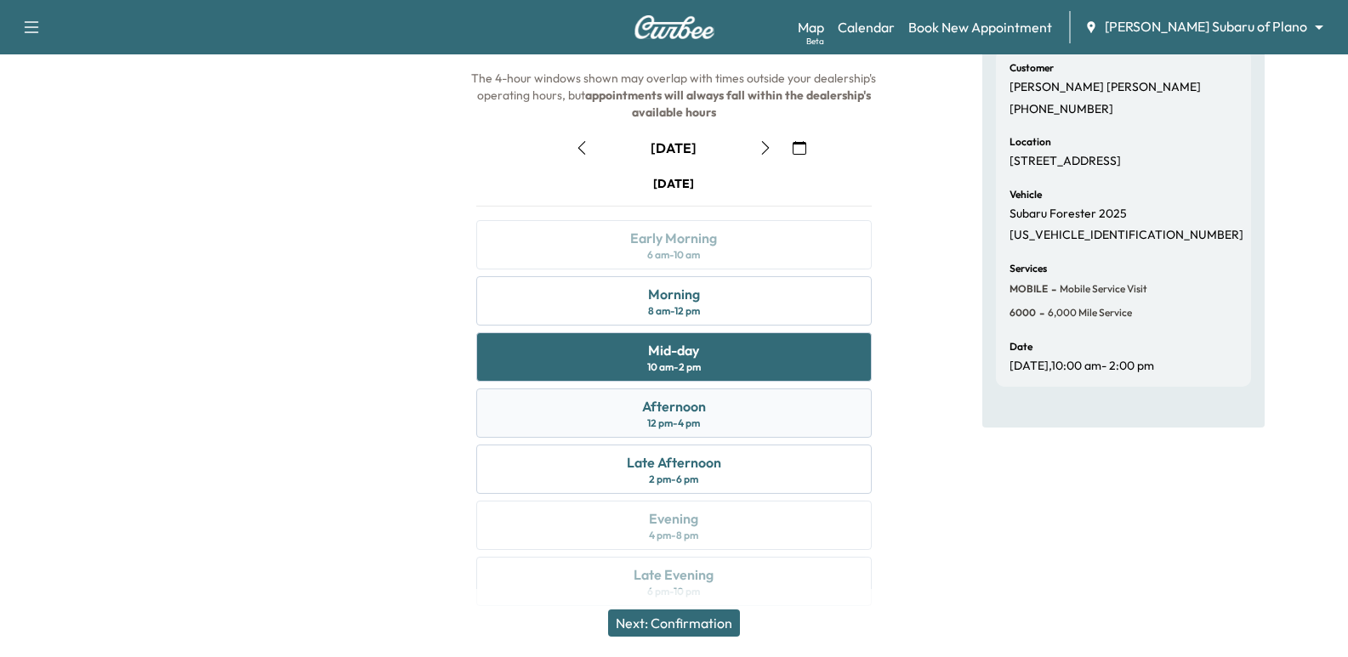
click at [666, 414] on div "Afternoon" at bounding box center [674, 406] width 64 height 20
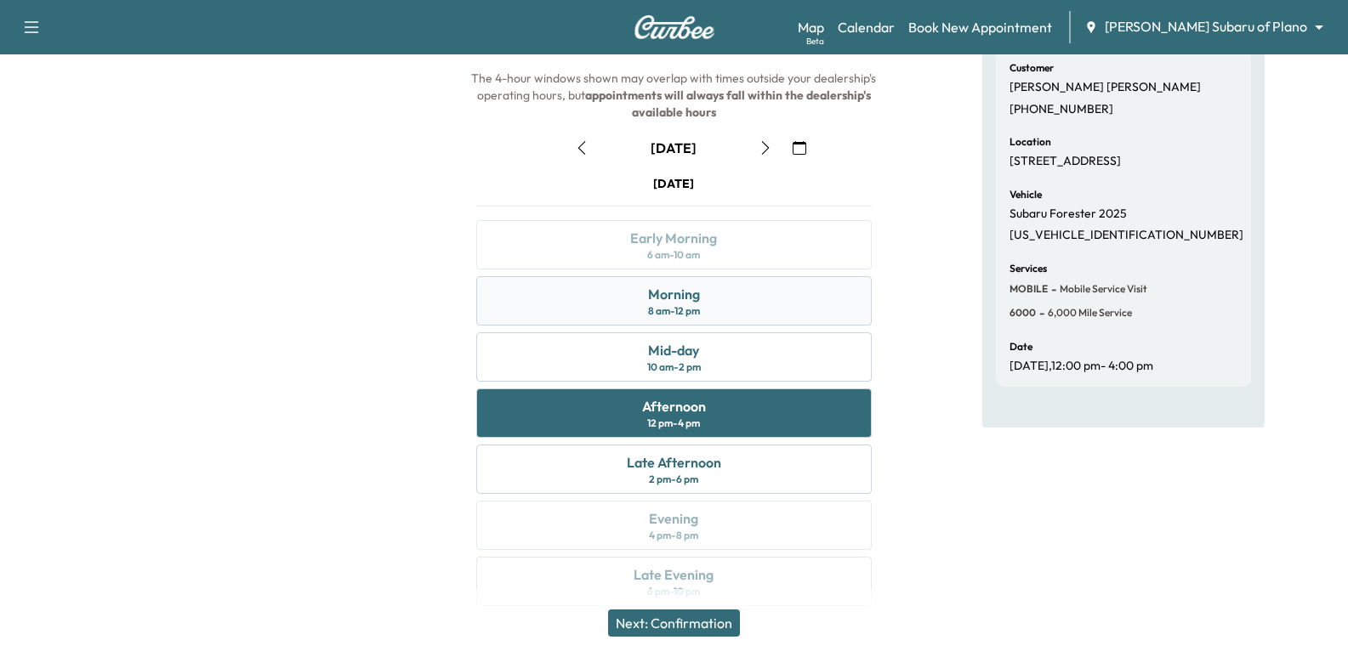
click at [634, 307] on div "Morning 8 am - 12 pm" at bounding box center [673, 300] width 395 height 49
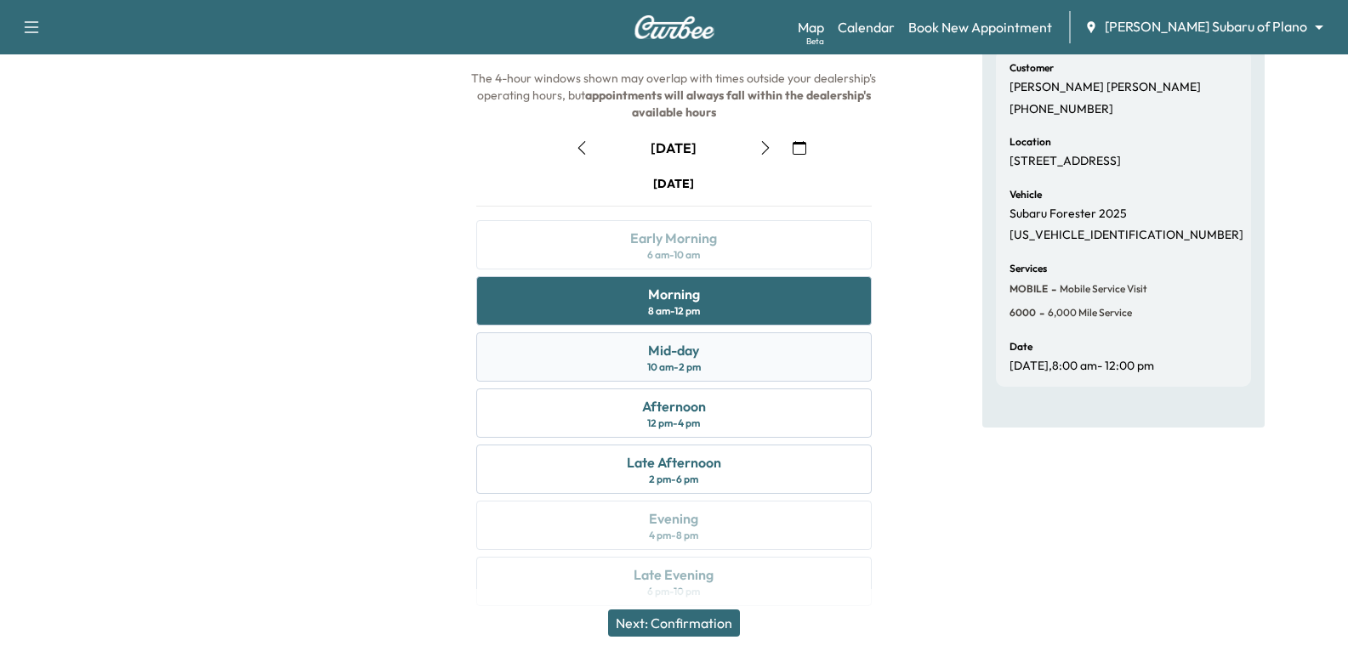
click at [626, 364] on div "Mid-day 10 am - 2 pm" at bounding box center [673, 357] width 395 height 49
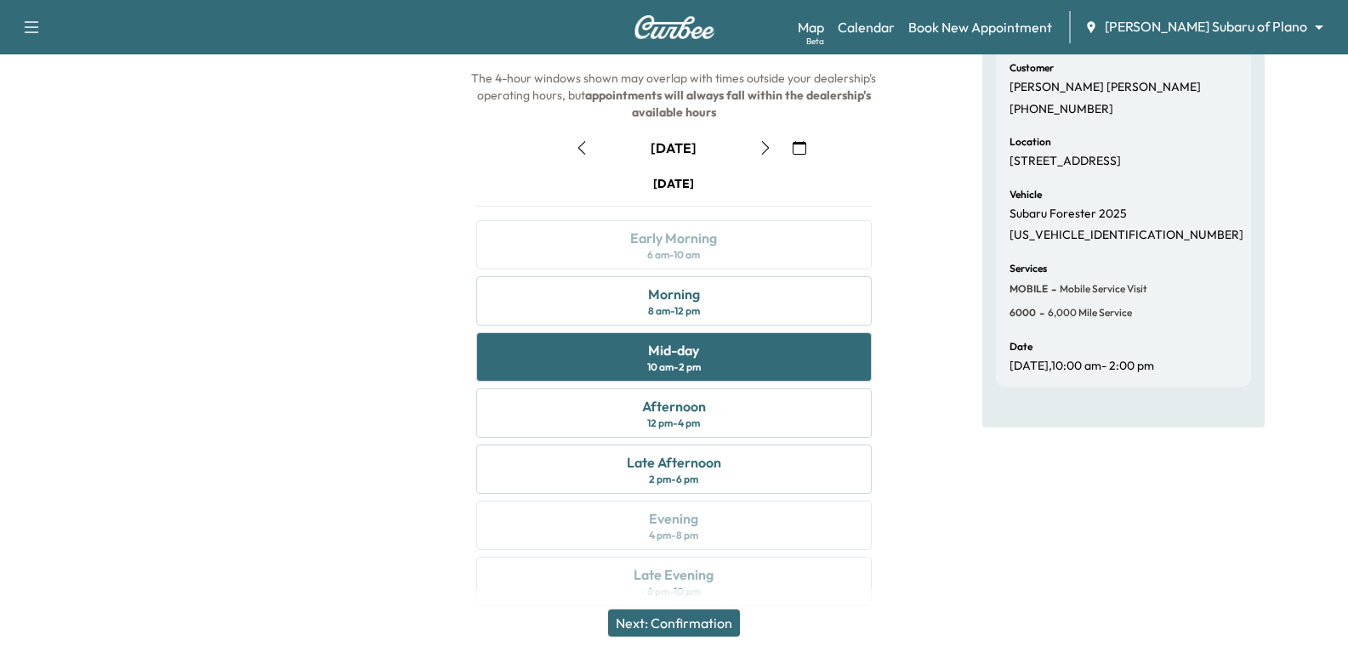
click at [370, 377] on div at bounding box center [224, 301] width 449 height 651
click at [225, 399] on div at bounding box center [224, 301] width 449 height 651
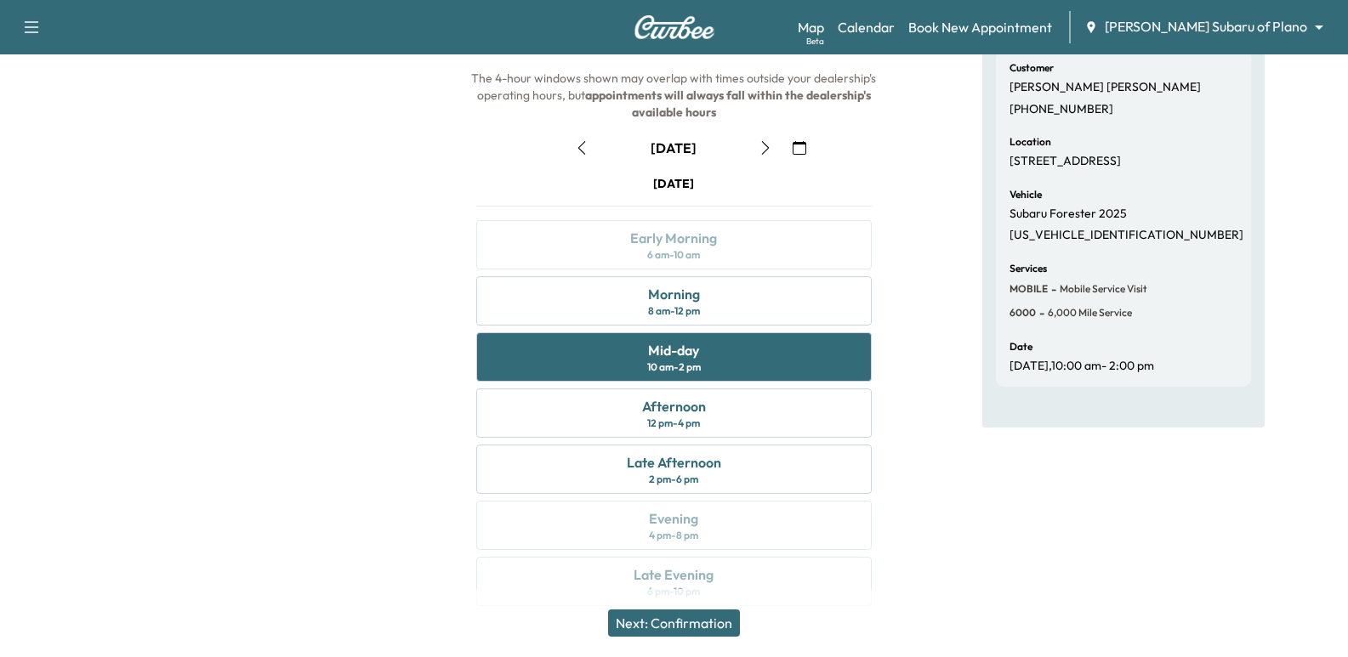
click at [225, 399] on div at bounding box center [224, 301] width 449 height 651
click at [652, 434] on div "Afternoon 12 pm - 4 pm" at bounding box center [673, 413] width 395 height 49
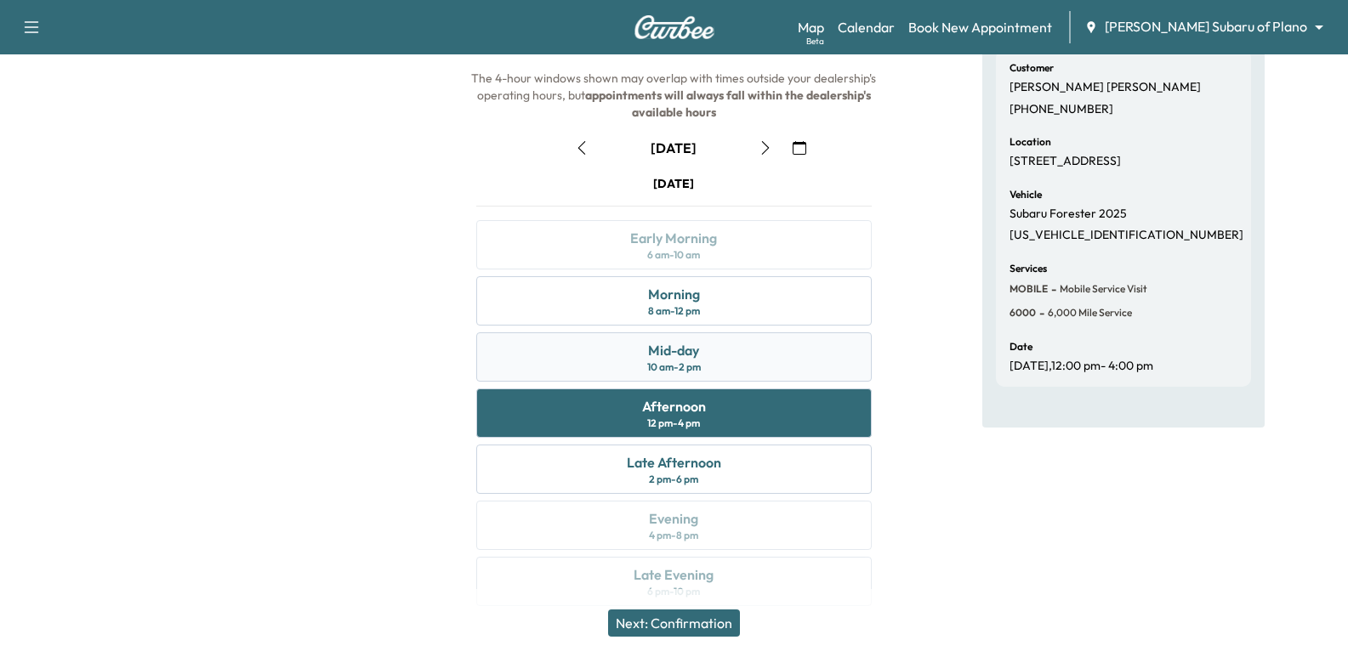
click at [605, 371] on div "Mid-day 10 am - 2 pm" at bounding box center [673, 357] width 395 height 49
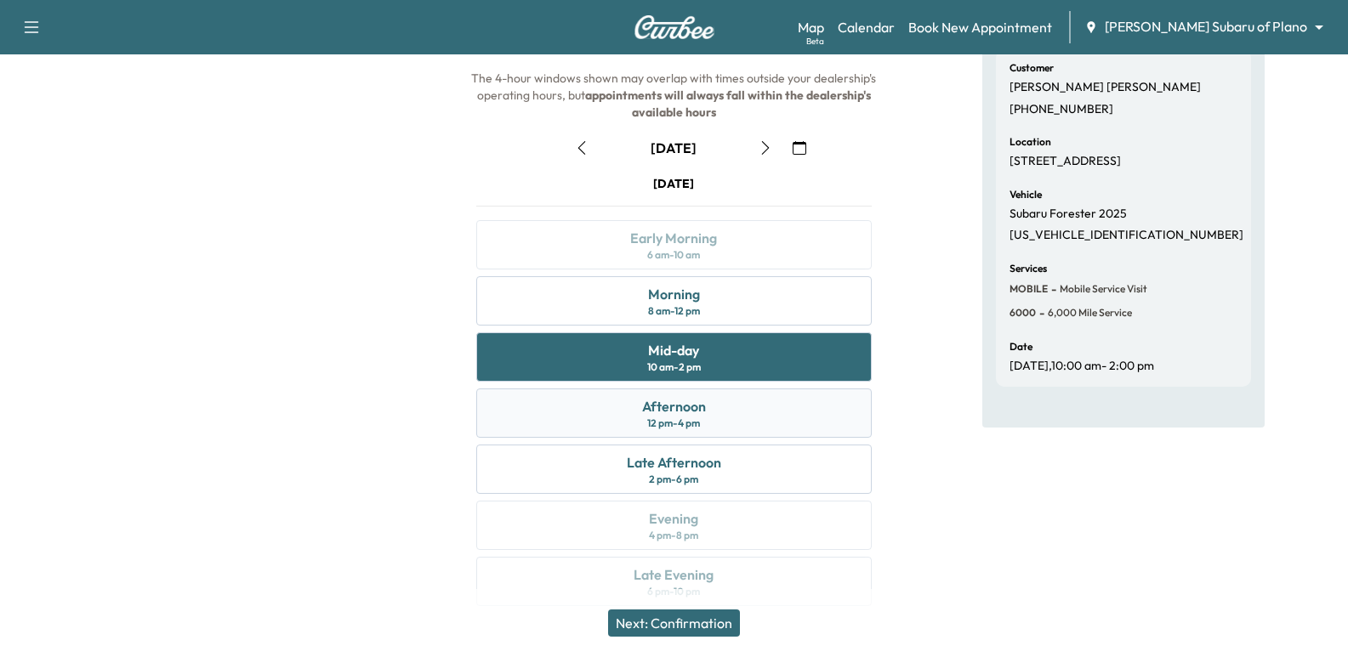
click at [672, 414] on div "Afternoon" at bounding box center [674, 406] width 64 height 20
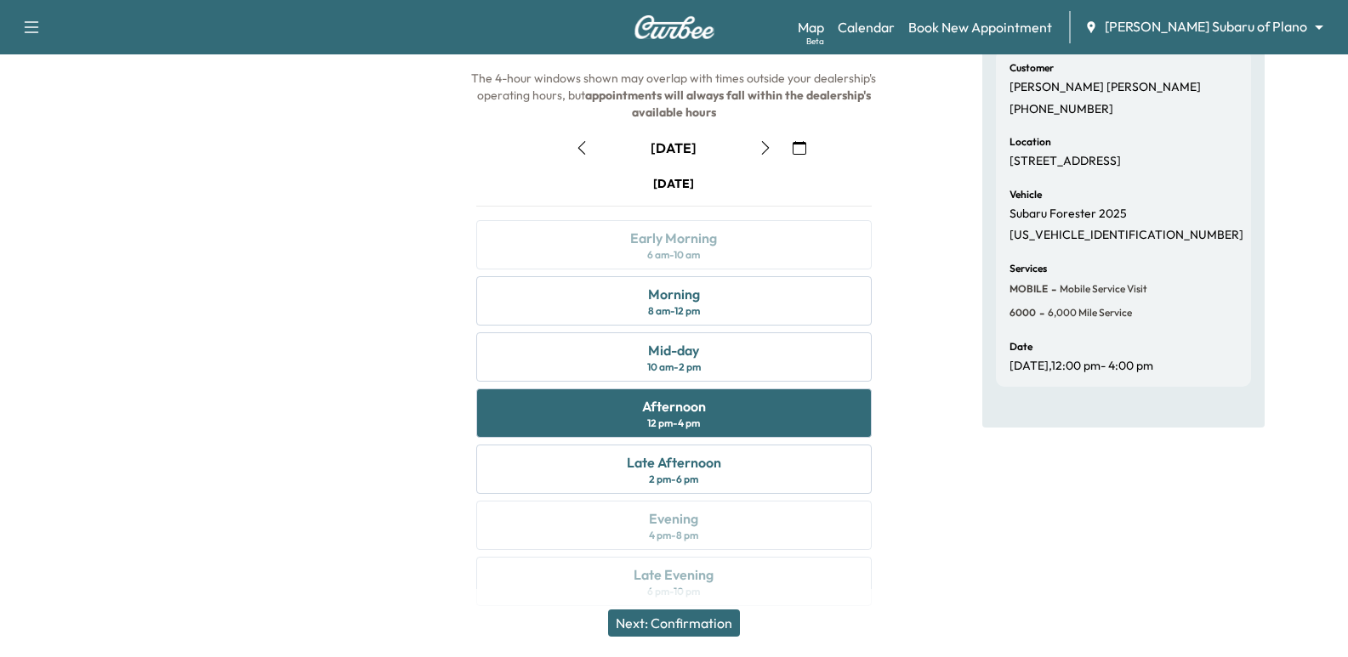
click at [674, 617] on button "Next: Confirmation" at bounding box center [674, 623] width 132 height 27
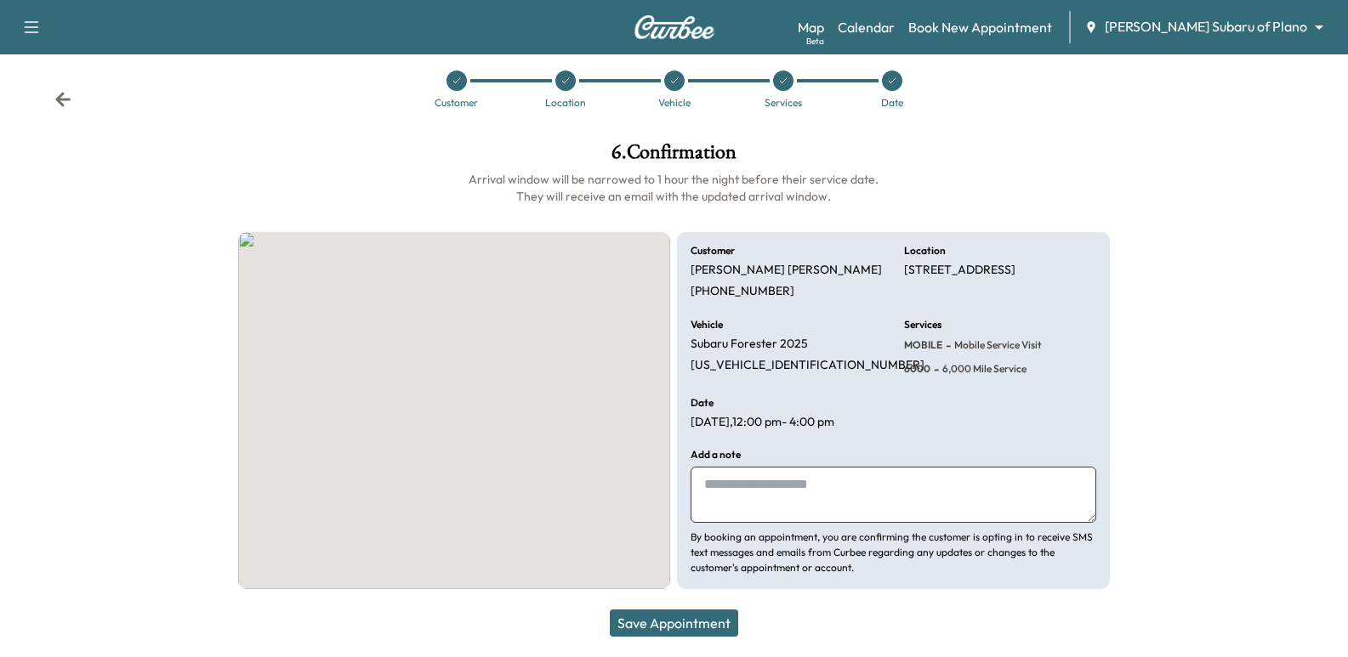
scroll to position [18, 0]
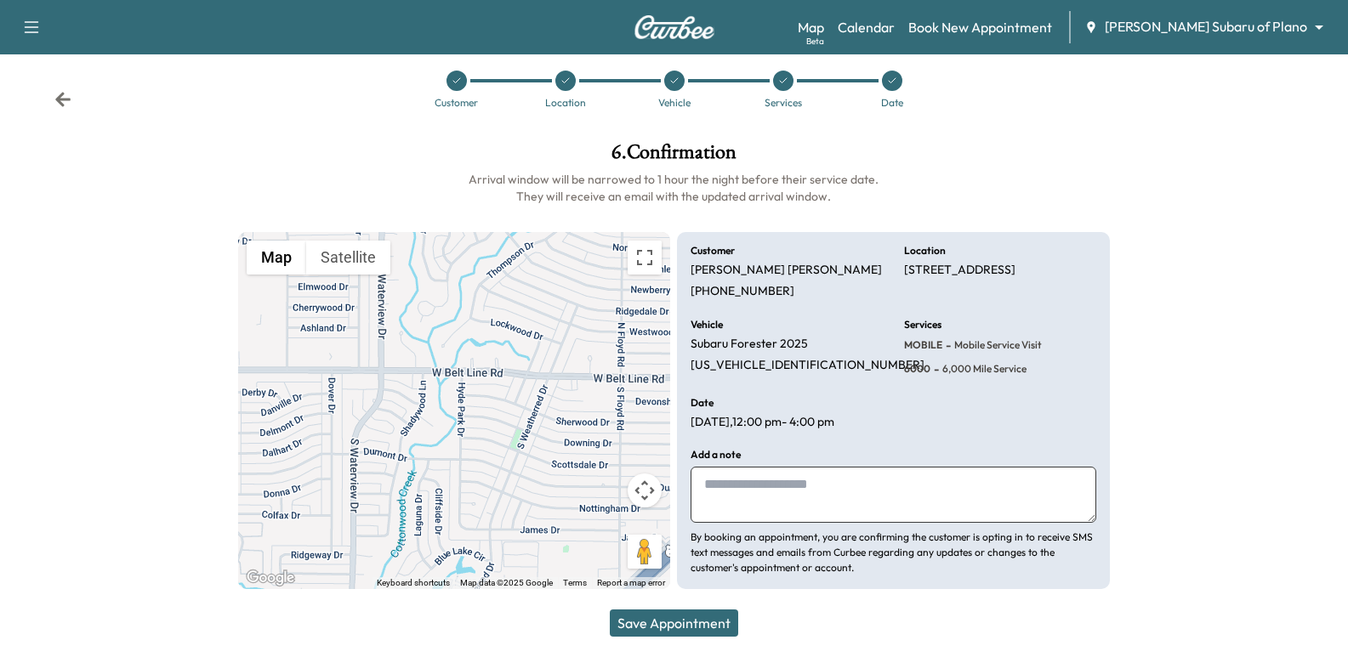
click at [806, 498] on textarea at bounding box center [893, 495] width 405 height 56
click at [805, 498] on textarea at bounding box center [893, 495] width 405 height 56
click at [783, 409] on div "Date [DATE] 12:00 pm - 4:00 pm" at bounding box center [787, 414] width 192 height 32
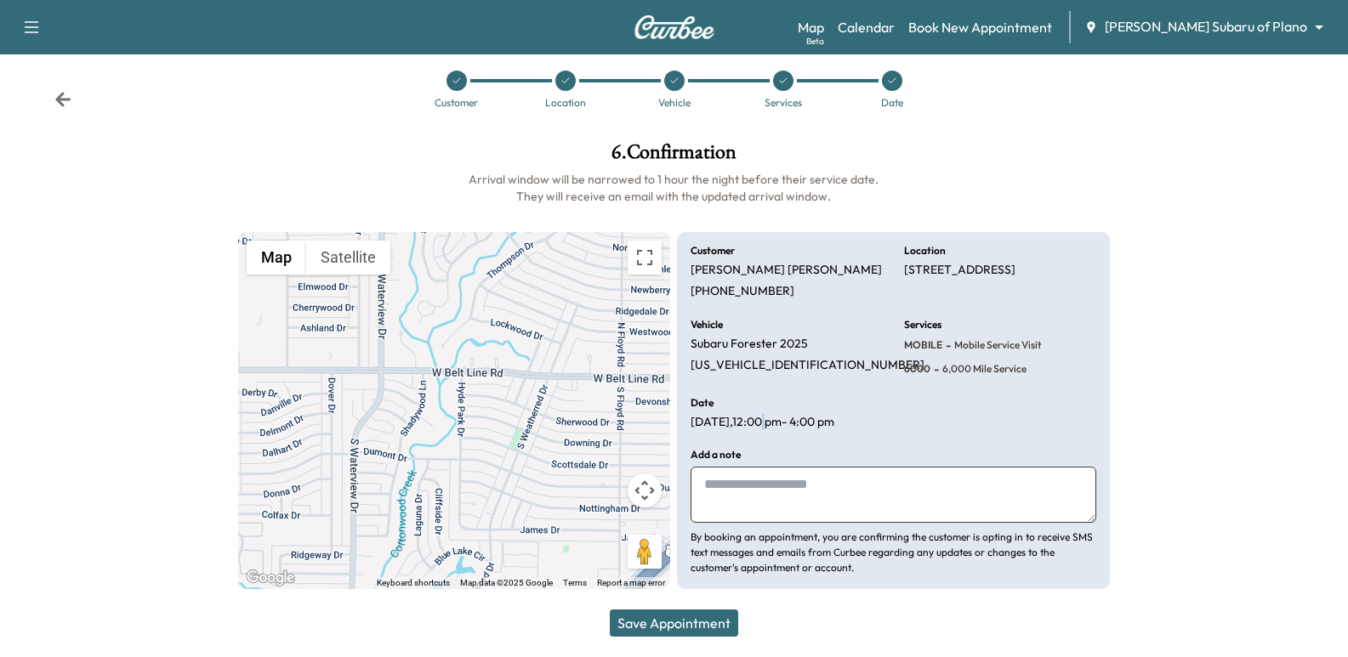
click at [783, 409] on div "Date [DATE] 12:00 pm - 4:00 pm" at bounding box center [787, 414] width 192 height 32
click at [848, 501] on textarea at bounding box center [893, 495] width 405 height 56
click at [862, 411] on div "Date [DATE] 12:00 pm - 4:00 pm" at bounding box center [787, 414] width 192 height 32
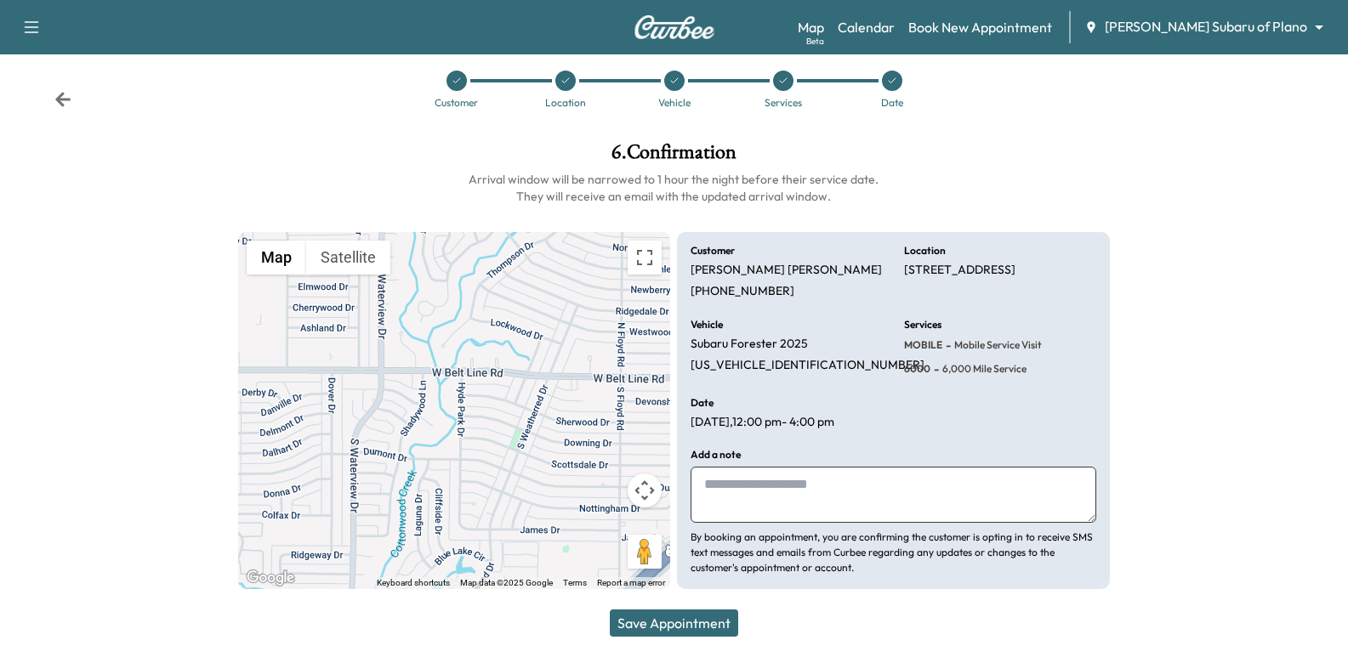
click at [813, 347] on div "Vehicle Subaru Forester 2025 [US_VEHICLE_IDENTIFICATION_NUMBER]" at bounding box center [787, 349] width 192 height 58
click at [810, 360] on div "Vehicle Subaru Forester 2025 [US_VEHICLE_IDENTIFICATION_NUMBER]" at bounding box center [787, 349] width 192 height 58
click at [809, 360] on div "Vehicle Subaru Forester 2025 [US_VEHICLE_IDENTIFICATION_NUMBER]" at bounding box center [787, 349] width 192 height 58
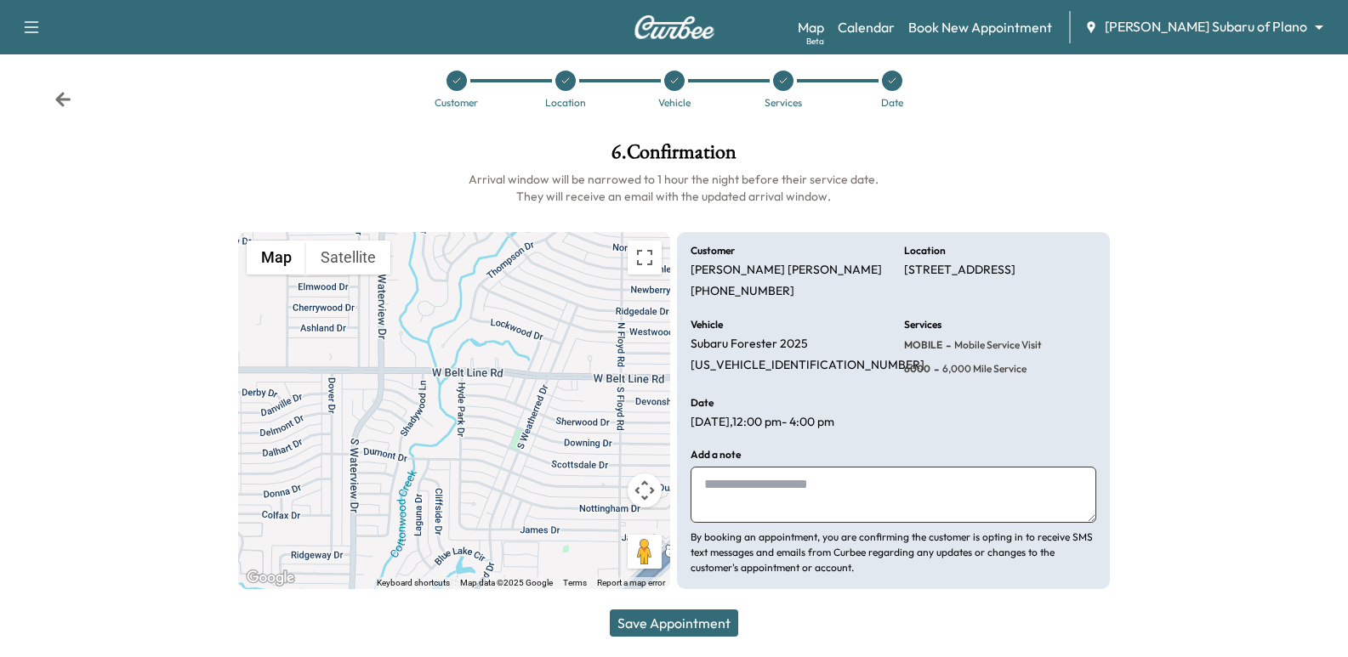
click at [772, 422] on p "[DATE] 12:00 pm - 4:00 pm" at bounding box center [763, 422] width 144 height 15
click at [850, 345] on div "Vehicle Subaru Forester 2025 [US_VEHICLE_IDENTIFICATION_NUMBER]" at bounding box center [787, 349] width 192 height 58
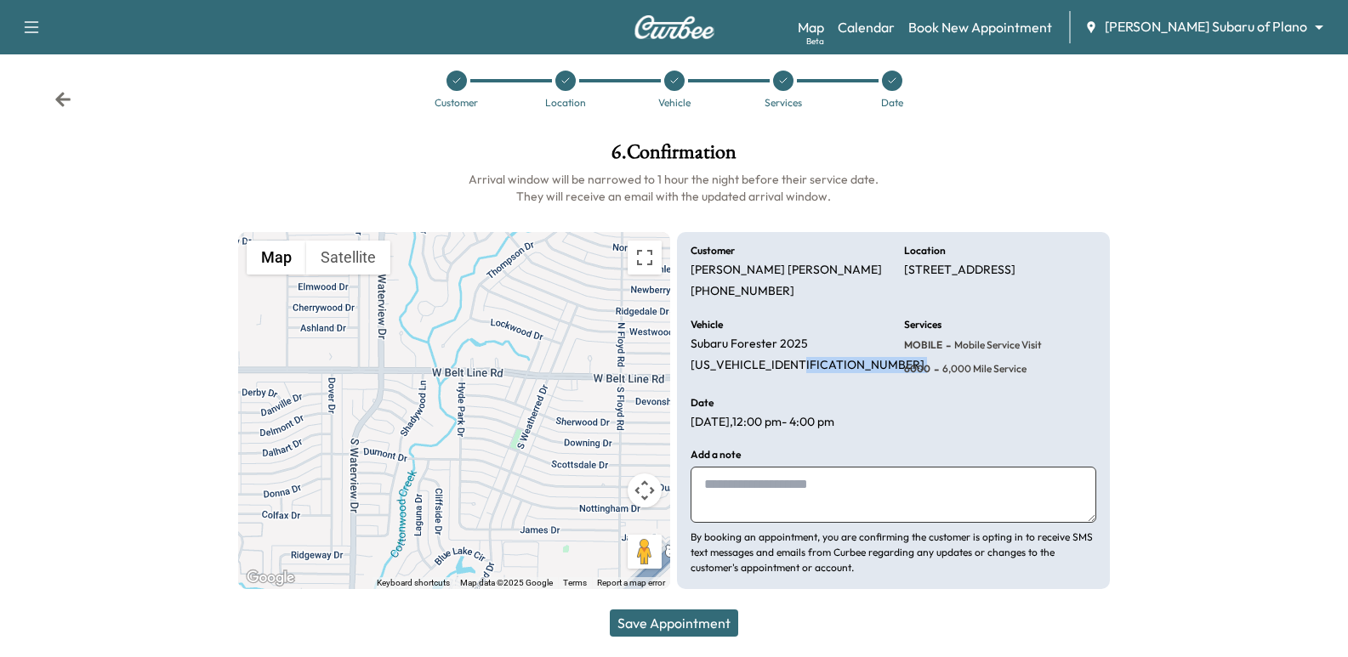
click at [850, 345] on div "Vehicle Subaru Forester 2025 [US_VEHICLE_IDENTIFICATION_NUMBER]" at bounding box center [787, 349] width 192 height 58
click at [776, 286] on div "Customer [PERSON_NAME] [PHONE_NUMBER]" at bounding box center [787, 273] width 192 height 54
click at [667, 623] on button "Save Appointment" at bounding box center [674, 623] width 128 height 27
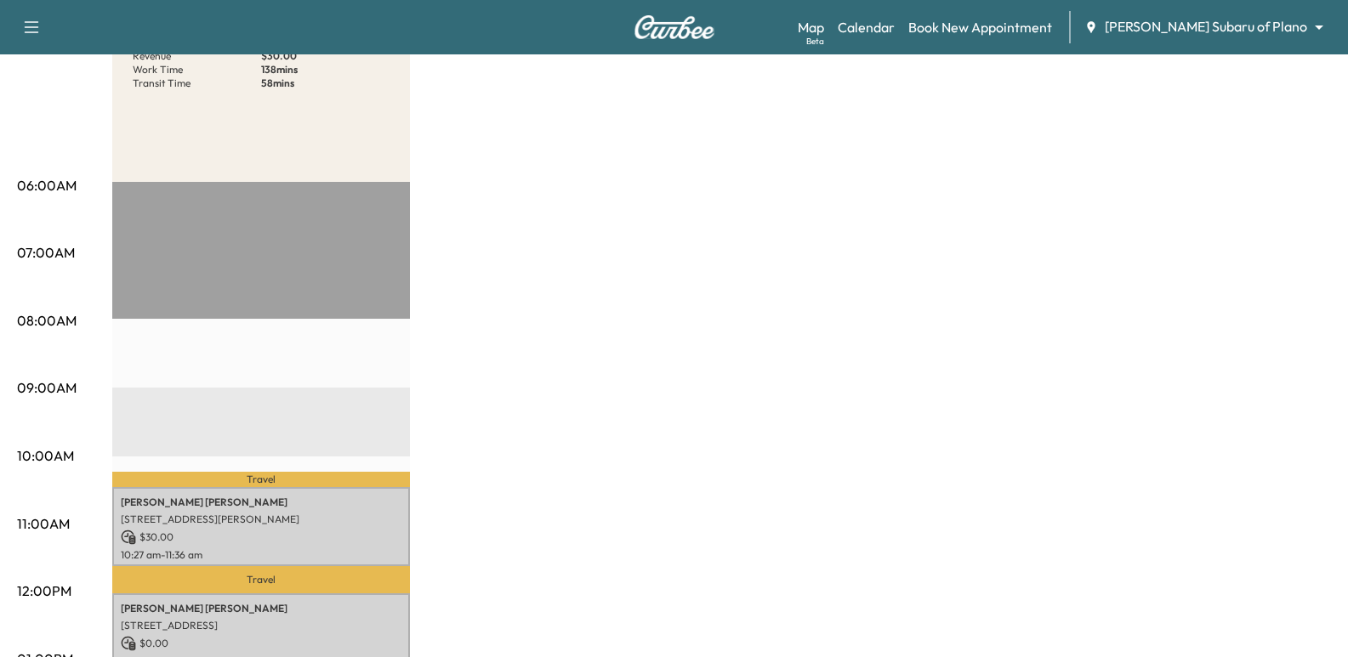
scroll to position [595, 0]
